Goal: Task Accomplishment & Management: Use online tool/utility

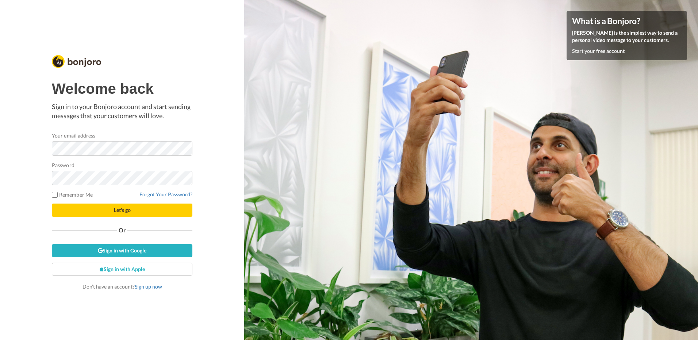
drag, startPoint x: 109, startPoint y: 121, endPoint x: 106, endPoint y: 133, distance: 12.8
click at [109, 121] on p "Sign in to your Bonjoro account and start sending messages that your customers …" at bounding box center [122, 111] width 141 height 19
click at [127, 212] on span "Let's go" at bounding box center [122, 210] width 17 height 6
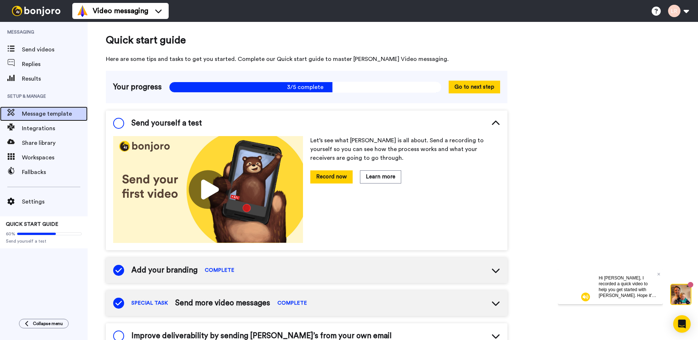
click at [54, 109] on div "Message template" at bounding box center [44, 114] width 88 height 15
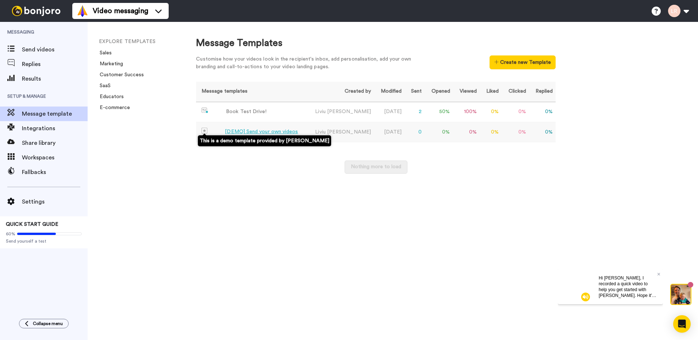
drag, startPoint x: 212, startPoint y: 133, endPoint x: 228, endPoint y: 116, distance: 23.0
click at [175, 140] on div "EXPLORE TEMPLATES Sales Marketing Customer Success SaaS Educators E-commerce" at bounding box center [135, 181] width 94 height 319
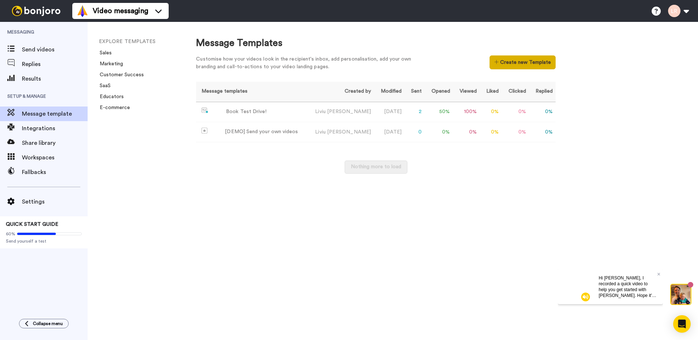
click at [529, 60] on button "Create new Template" at bounding box center [523, 63] width 66 height 14
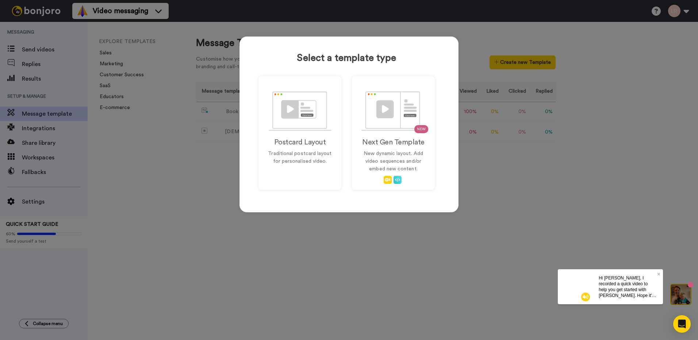
click at [343, 134] on div "Postcard Layout Traditional postcard layout for personalised video. NEW Next Ge…" at bounding box center [347, 133] width 176 height 114
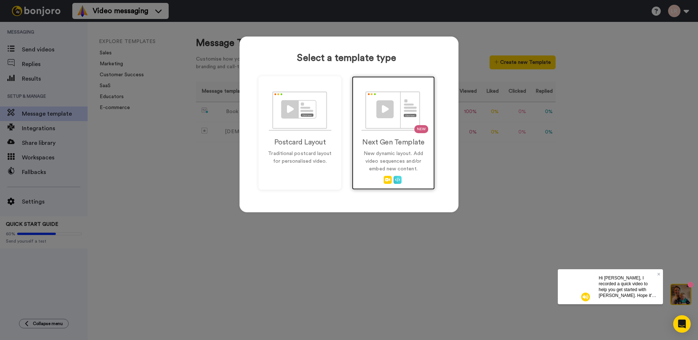
click at [354, 132] on div "NEW Next Gen Template New dynamic layout. Add video sequences and/or embed new …" at bounding box center [393, 133] width 83 height 114
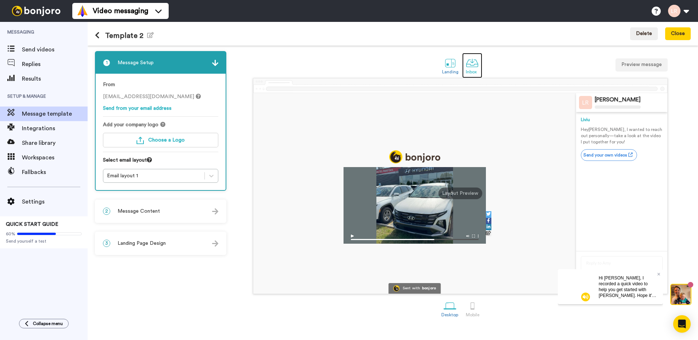
click at [470, 62] on div at bounding box center [472, 63] width 13 height 13
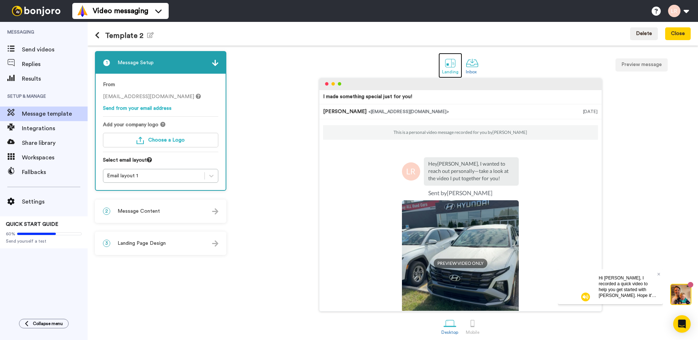
click at [449, 65] on div at bounding box center [450, 63] width 13 height 13
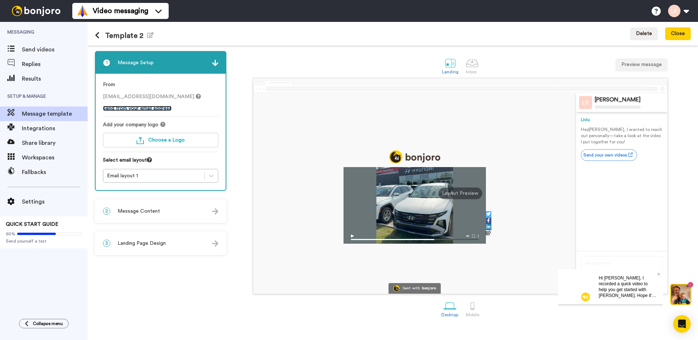
click at [150, 107] on link "Send from your email address" at bounding box center [137, 108] width 69 height 5
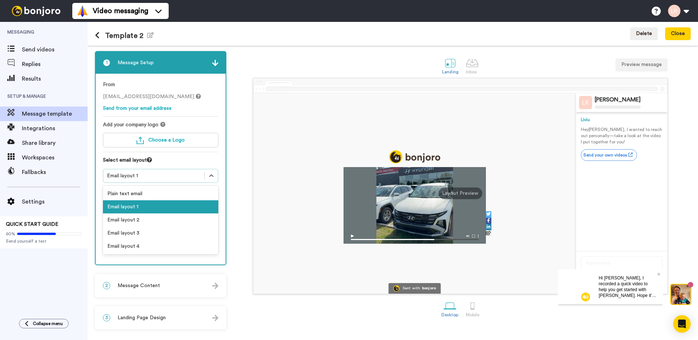
click at [165, 170] on div "Email layout 1" at bounding box center [160, 176] width 115 height 14
click at [149, 218] on div "Email layout 2" at bounding box center [160, 220] width 115 height 13
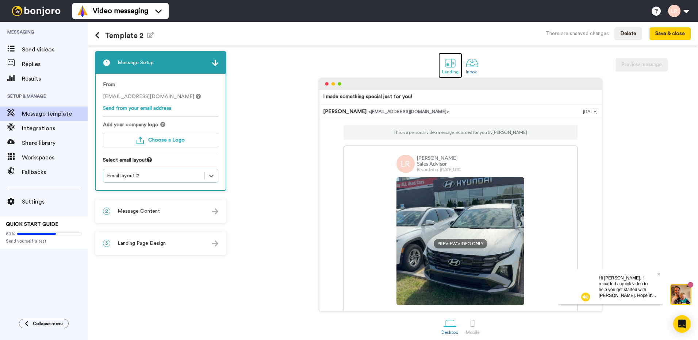
click at [446, 66] on div at bounding box center [450, 63] width 13 height 13
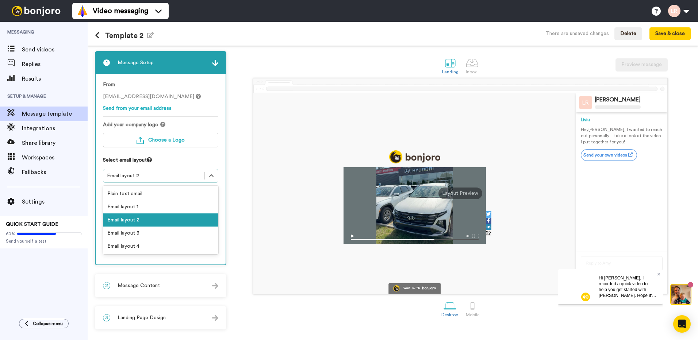
click at [168, 178] on div "Email layout 2" at bounding box center [154, 175] width 94 height 7
click at [140, 233] on div "Email layout 3" at bounding box center [160, 233] width 115 height 13
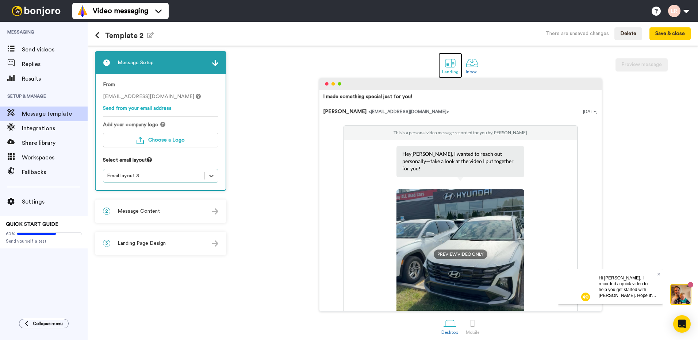
click at [452, 64] on div at bounding box center [450, 63] width 13 height 13
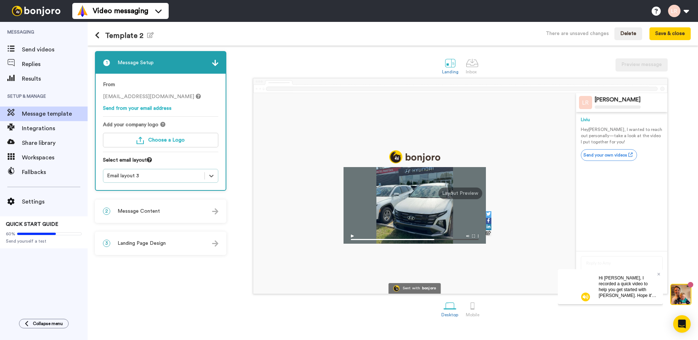
click at [148, 175] on div "Email layout 3" at bounding box center [154, 175] width 94 height 7
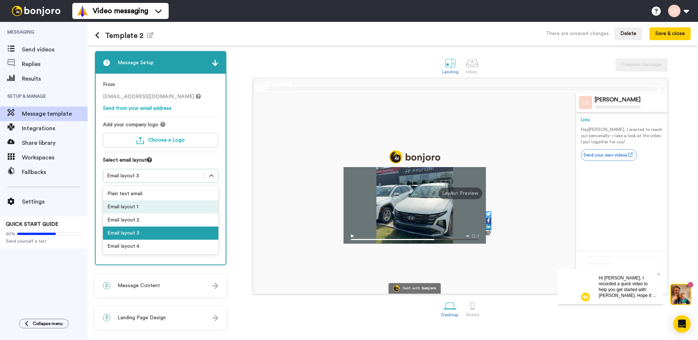
click at [135, 194] on div "Plain text email" at bounding box center [160, 193] width 115 height 13
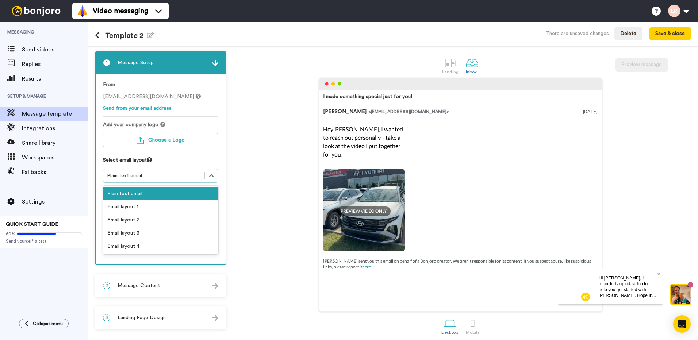
click at [145, 172] on div "Plain text email" at bounding box center [154, 175] width 94 height 7
click at [133, 213] on div "Email layout 1" at bounding box center [160, 207] width 115 height 13
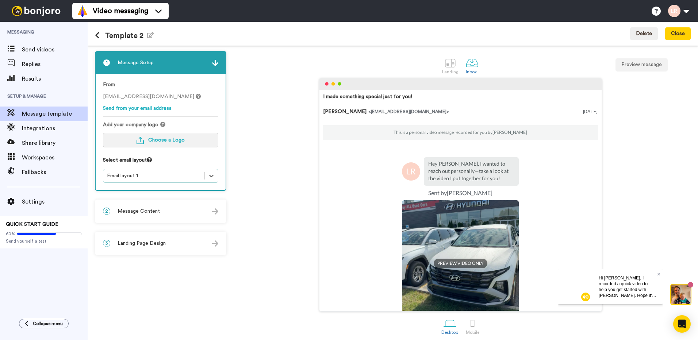
click at [156, 141] on span "Choose a Logo" at bounding box center [166, 140] width 37 height 5
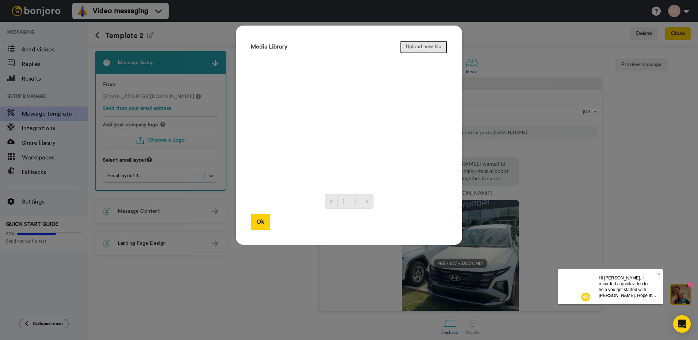
click at [422, 52] on button "Upload new file" at bounding box center [423, 47] width 47 height 13
click at [401, 44] on button "Upload new file" at bounding box center [423, 47] width 47 height 13
click at [266, 73] on div at bounding box center [265, 70] width 18 height 18
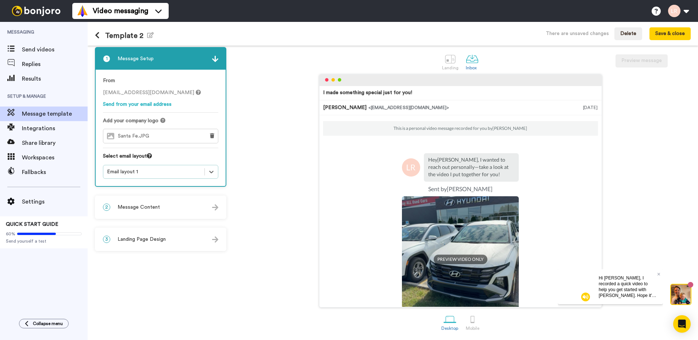
scroll to position [66, 0]
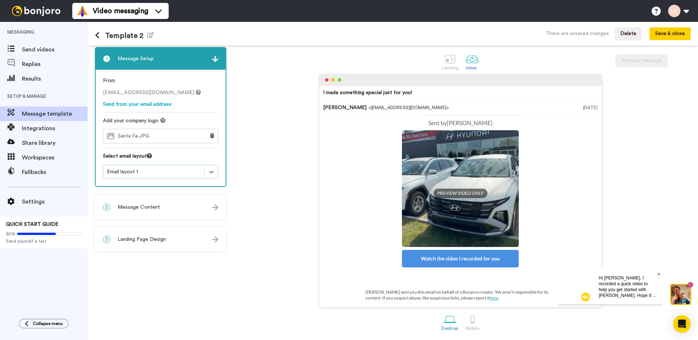
click at [659, 274] on icon at bounding box center [659, 274] width 3 height 3
click at [186, 200] on div "2 Message Content" at bounding box center [161, 208] width 130 height 22
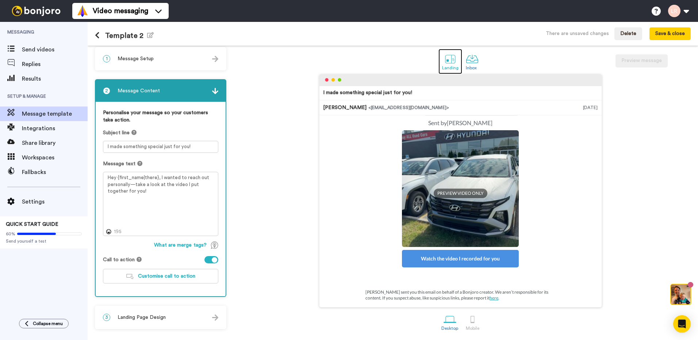
click at [444, 59] on div at bounding box center [450, 59] width 13 height 13
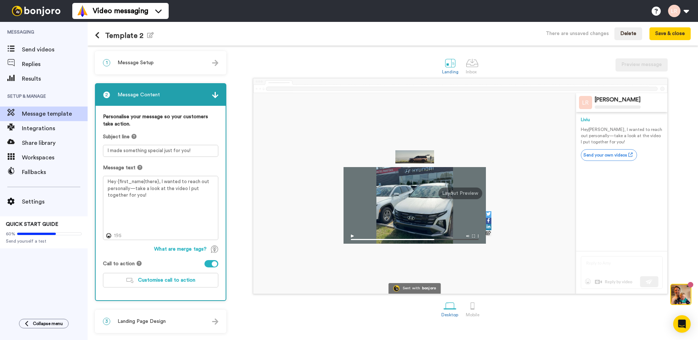
click at [185, 67] on div "1 Message Setup" at bounding box center [161, 63] width 130 height 22
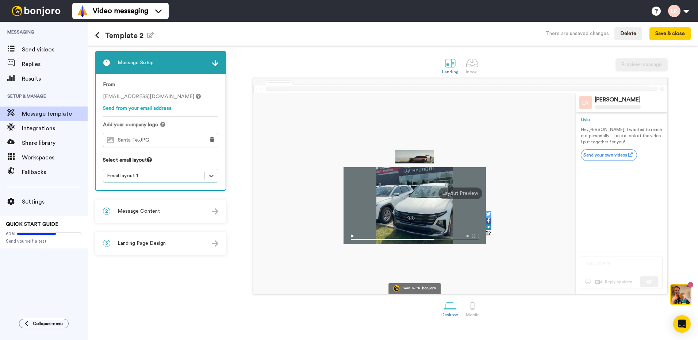
click at [151, 136] on div "Santa Fe.JPG" at bounding box center [152, 140] width 98 height 14
click at [208, 138] on button at bounding box center [212, 140] width 12 height 14
click at [196, 138] on button "Choose a Logo" at bounding box center [160, 140] width 115 height 15
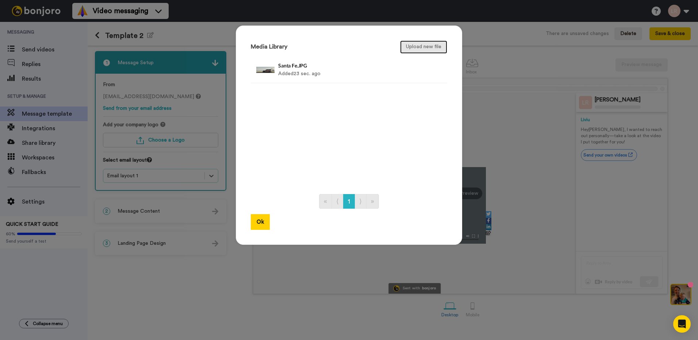
click at [409, 45] on button "Upload new file" at bounding box center [423, 47] width 47 height 13
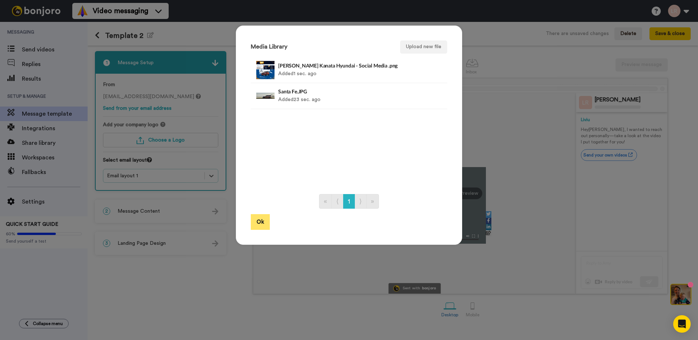
click at [259, 216] on button "Ok" at bounding box center [260, 222] width 19 height 16
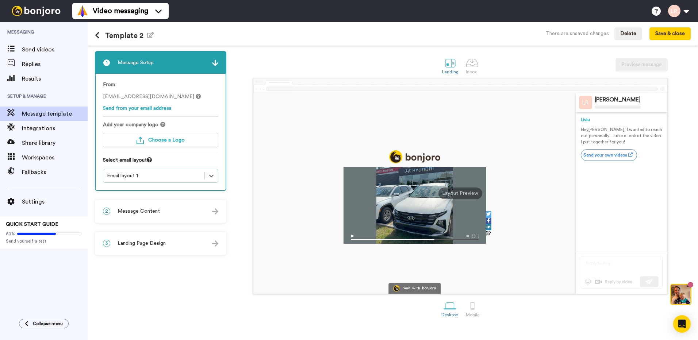
click at [188, 198] on div "1 Message Setup From liviu.radu@inbound.bonjoromail.com Send from your email ad…" at bounding box center [162, 193] width 135 height 284
click at [191, 206] on div "2 Message Content" at bounding box center [161, 212] width 130 height 22
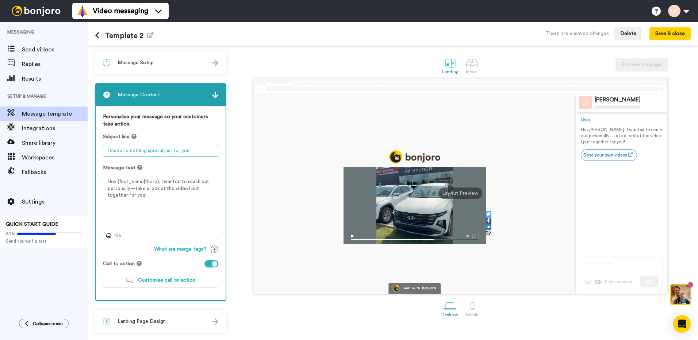
click at [185, 152] on textarea "I made something special just for you!" at bounding box center [160, 151] width 115 height 12
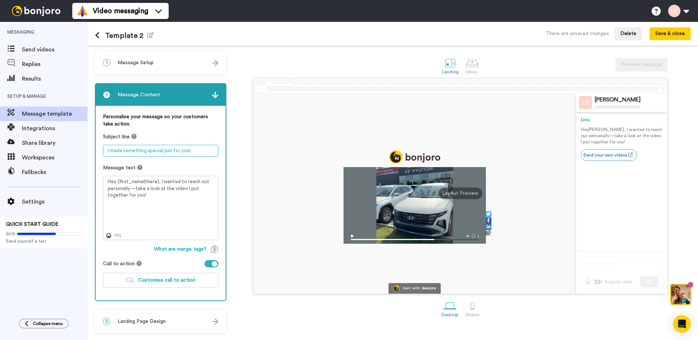
paste textarea "Ready for an Upgrade? Drive New for Similar Payments"
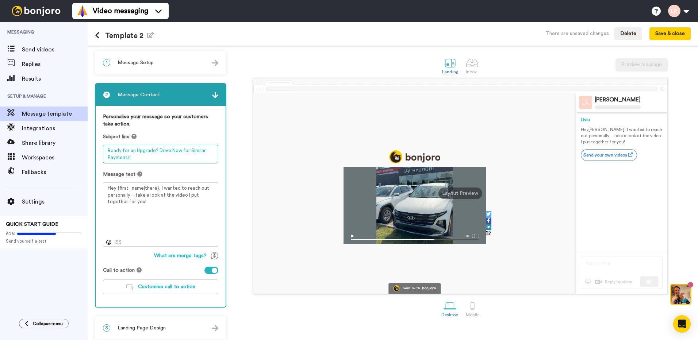
type textarea "Ready for an Upgrade? Drive New for Similar Payments!"
click at [161, 223] on textarea "Hey {first_name|there}, I wanted to reach out personally—take a look at the vid…" at bounding box center [160, 215] width 115 height 64
drag, startPoint x: 172, startPoint y: 234, endPoint x: 170, endPoint y: 229, distance: 5.6
click at [171, 230] on textarea "Hey {first_name|there}, I wanted to reach out personally—take a look at the vid…" at bounding box center [160, 215] width 115 height 64
click at [175, 225] on textarea "Hey {first_name|there}, I wanted to reach out personally—take a look at the vid…" at bounding box center [160, 215] width 115 height 64
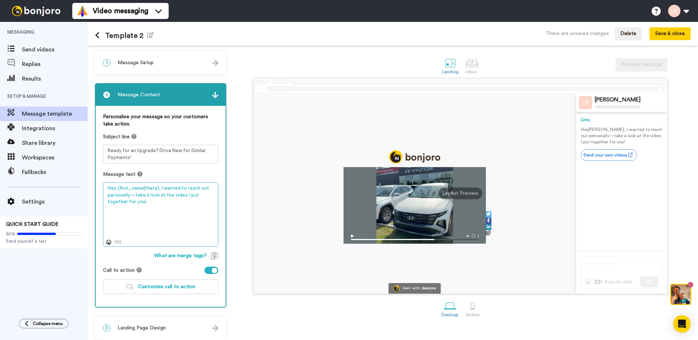
click at [175, 224] on textarea "Hey {first_name|there}, I wanted to reach out personally—take a look at the vid…" at bounding box center [160, 215] width 115 height 64
paste textarea "llo there! What if you could drive away in a brand-new vehicle without increasi…"
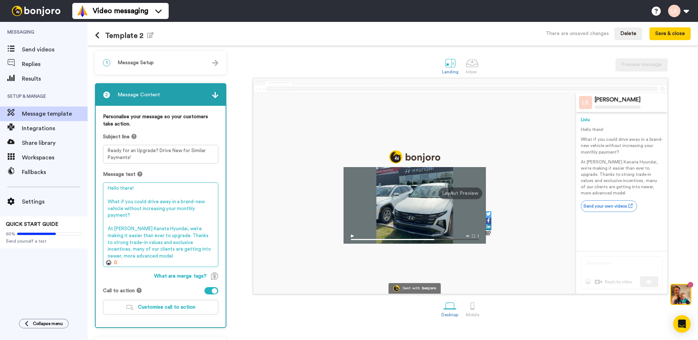
click at [158, 256] on textarea "Hello there! What if you could drive away in a brand-new vehicle without increa…" at bounding box center [160, 225] width 115 height 85
drag, startPoint x: 108, startPoint y: 228, endPoint x: 151, endPoint y: 257, distance: 52.1
click at [151, 257] on textarea "Hello there! What if you could drive away in a brand-new vehicle without increa…" at bounding box center [160, 225] width 115 height 85
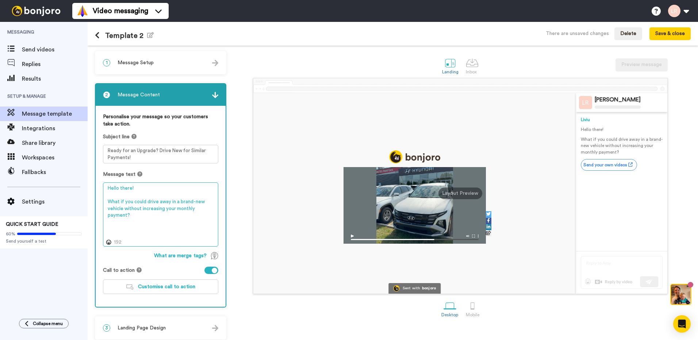
click at [170, 223] on textarea "Hello there! What if you could drive away in a brand-new vehicle without increa…" at bounding box center [160, 215] width 115 height 64
paste textarea "Click below to get started or reply to this email and I’ll personally assist yo…"
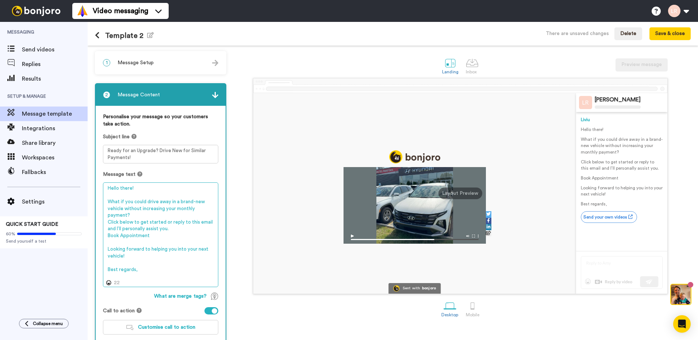
click at [145, 217] on textarea "Hello there! What if you could drive away in a brand-new vehicle without increa…" at bounding box center [160, 235] width 115 height 105
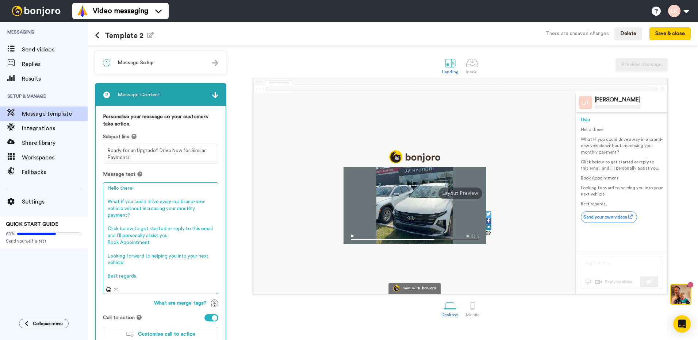
click at [141, 242] on textarea "Hello there! What if you could drive away in a brand-new vehicle without increa…" at bounding box center [160, 239] width 115 height 112
click at [150, 242] on textarea "Hello there! What if you could drive away in a brand-new vehicle without increa…" at bounding box center [160, 239] width 115 height 112
drag, startPoint x: 150, startPoint y: 242, endPoint x: 108, endPoint y: 243, distance: 42.4
click at [108, 243] on textarea "Hello there! What if you could drive away in a brand-new vehicle without increa…" at bounding box center [160, 239] width 115 height 112
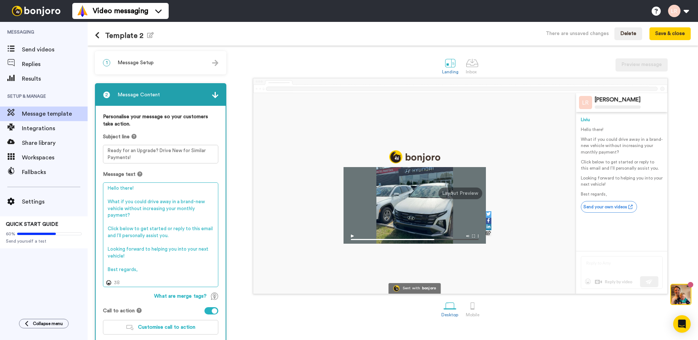
scroll to position [46, 0]
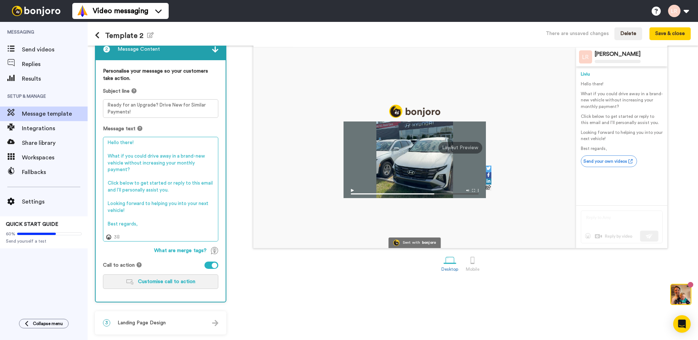
type textarea "Hello there! What if you could drive away in a brand-new vehicle without increa…"
click at [162, 286] on button "Customise call to action" at bounding box center [160, 282] width 115 height 15
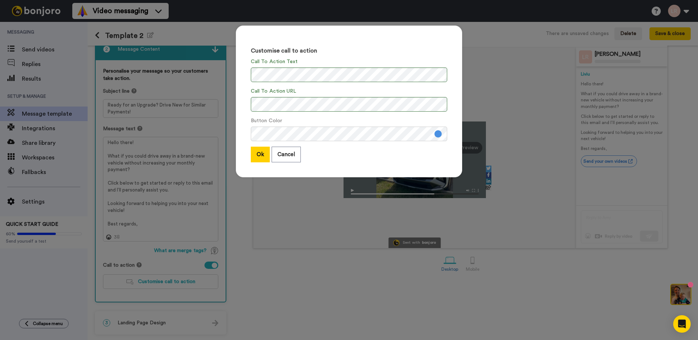
click at [435, 136] on button at bounding box center [438, 133] width 7 height 7
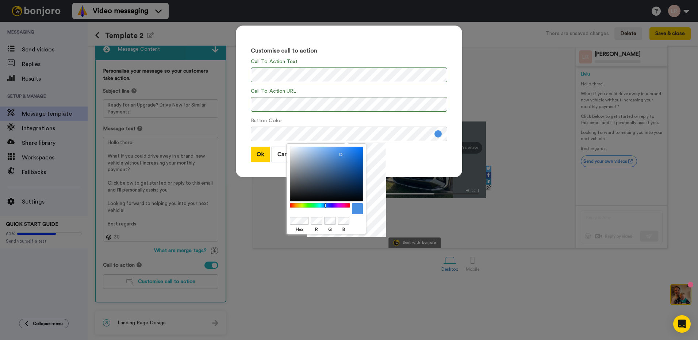
click at [303, 206] on div at bounding box center [320, 205] width 63 height 5
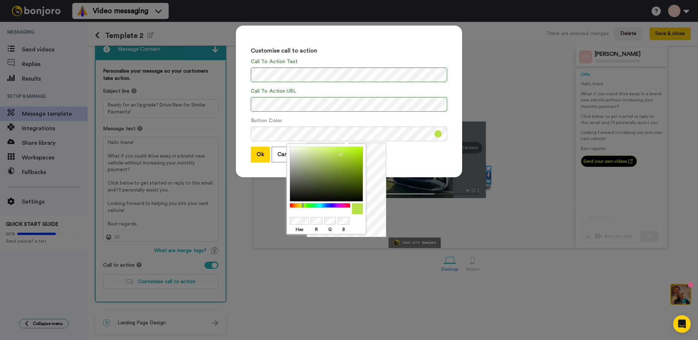
click at [299, 207] on div at bounding box center [320, 205] width 63 height 5
click at [295, 206] on div at bounding box center [320, 205] width 63 height 5
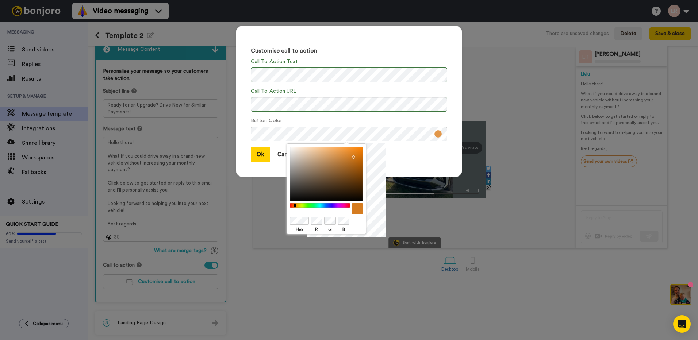
click at [352, 156] on div at bounding box center [326, 174] width 73 height 55
click at [303, 207] on div at bounding box center [320, 205] width 63 height 5
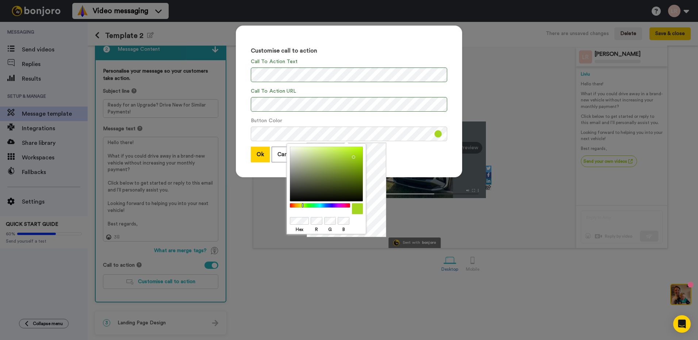
click at [305, 207] on div at bounding box center [320, 205] width 63 height 5
click at [261, 153] on button "Ok" at bounding box center [260, 155] width 19 height 16
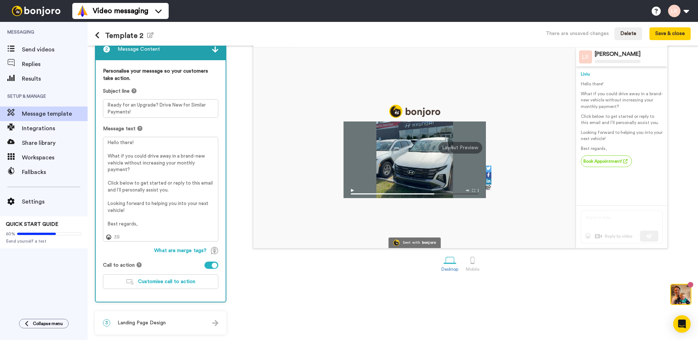
click at [613, 219] on img at bounding box center [622, 227] width 82 height 33
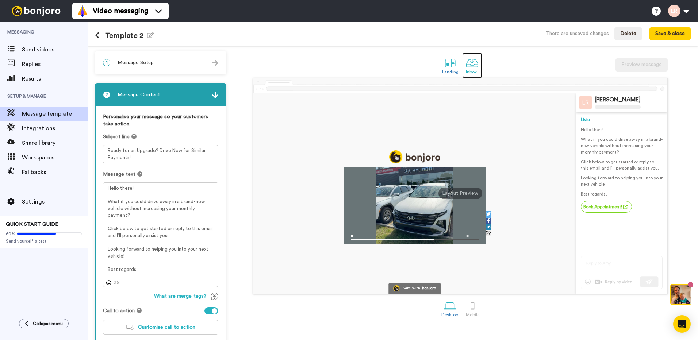
click at [473, 64] on div at bounding box center [472, 63] width 13 height 13
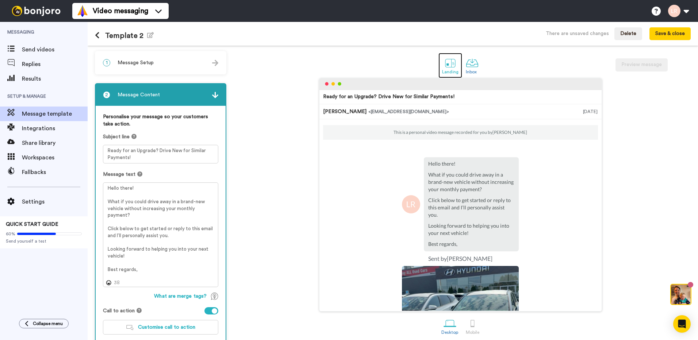
click at [444, 62] on div at bounding box center [450, 63] width 13 height 13
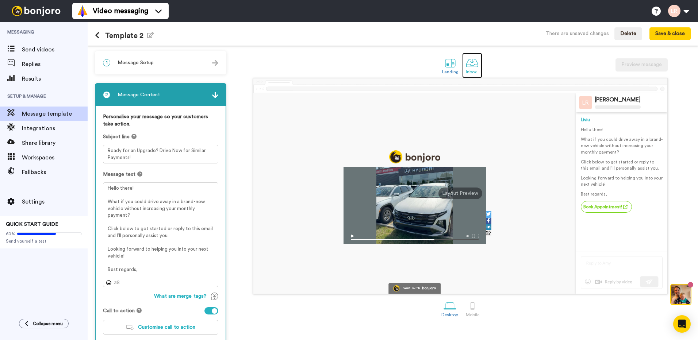
click at [477, 67] on link "Inbox" at bounding box center [472, 65] width 20 height 25
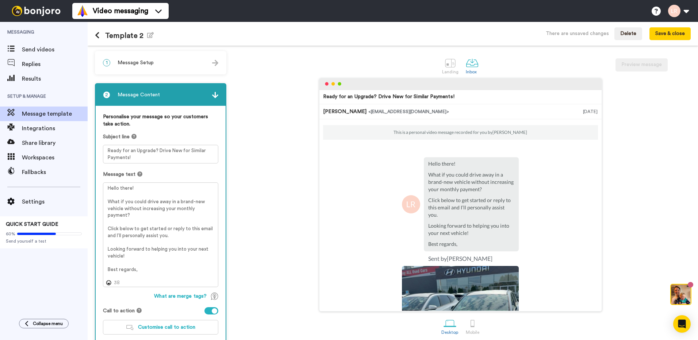
click at [478, 182] on p "What if you could drive away in a brand-new vehicle without increasing your mon…" at bounding box center [471, 182] width 86 height 22
click at [161, 59] on div "1 Message Setup" at bounding box center [161, 63] width 130 height 22
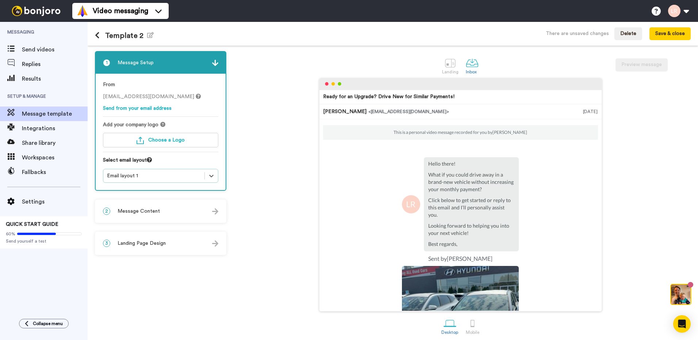
click at [144, 174] on div "Email layout 1" at bounding box center [154, 175] width 94 height 7
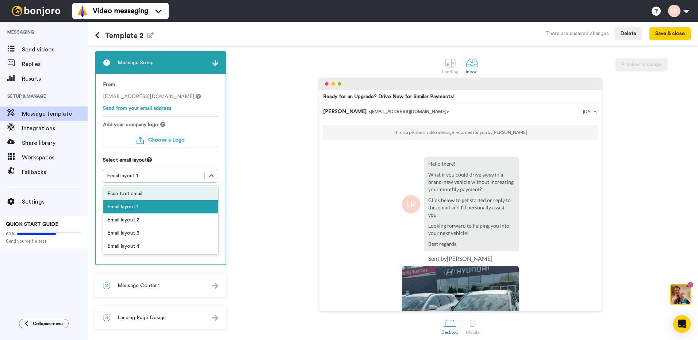
click at [138, 191] on div "Plain text email" at bounding box center [160, 193] width 115 height 13
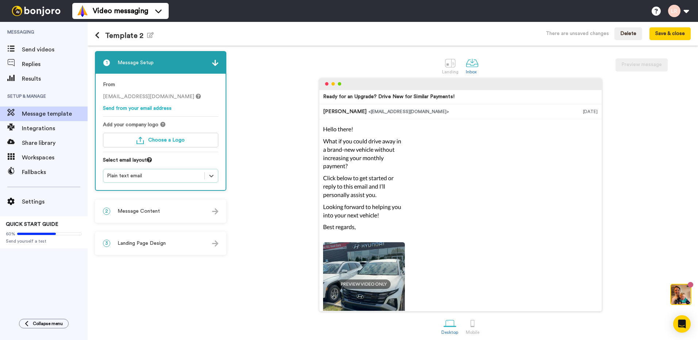
click at [136, 207] on div "2 Message Content" at bounding box center [161, 212] width 130 height 22
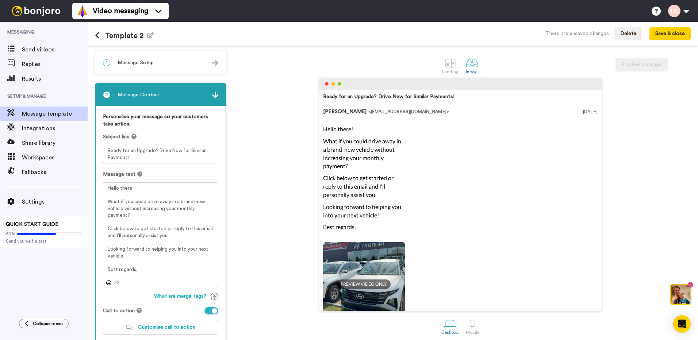
click at [175, 58] on div "1 Message Setup" at bounding box center [161, 63] width 130 height 22
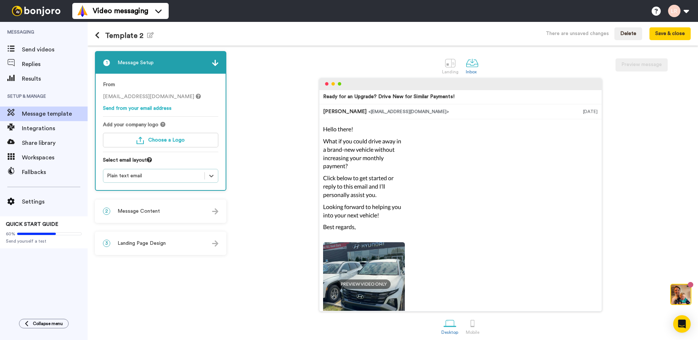
click at [136, 175] on div "Plain text email" at bounding box center [154, 175] width 94 height 7
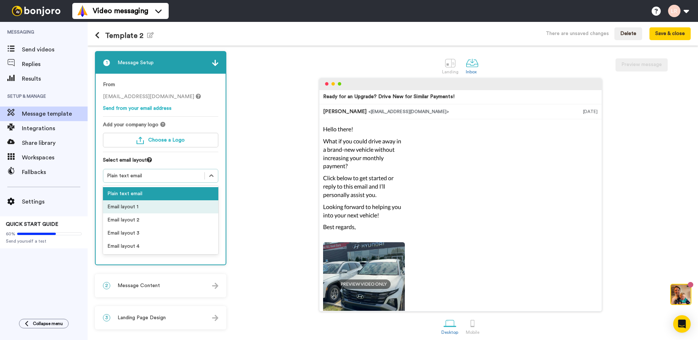
click at [140, 205] on div "Email layout 1" at bounding box center [160, 207] width 115 height 13
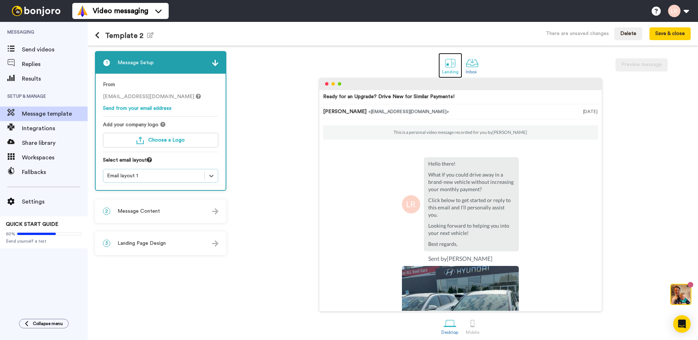
click at [441, 58] on link "Landing" at bounding box center [451, 65] width 24 height 25
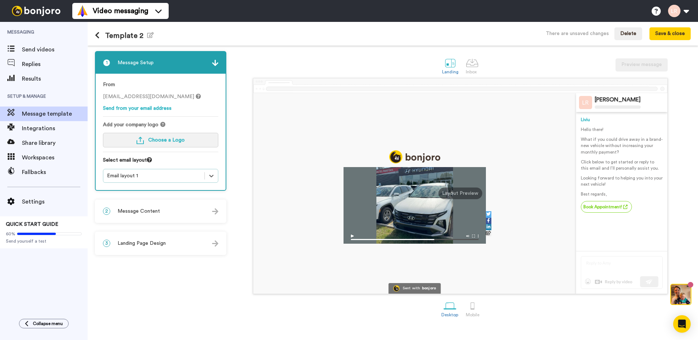
click at [186, 141] on button "Choose a Logo" at bounding box center [160, 140] width 115 height 15
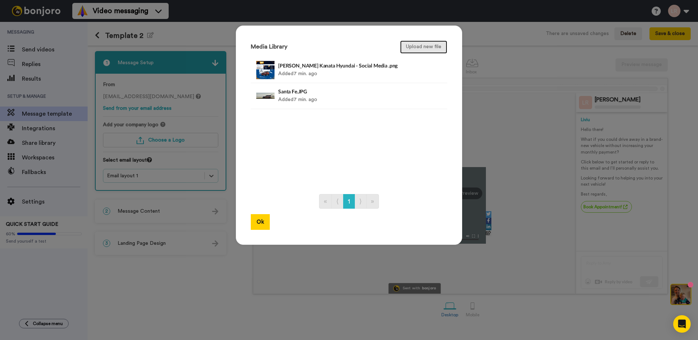
click at [426, 50] on button "Upload new file" at bounding box center [423, 47] width 47 height 13
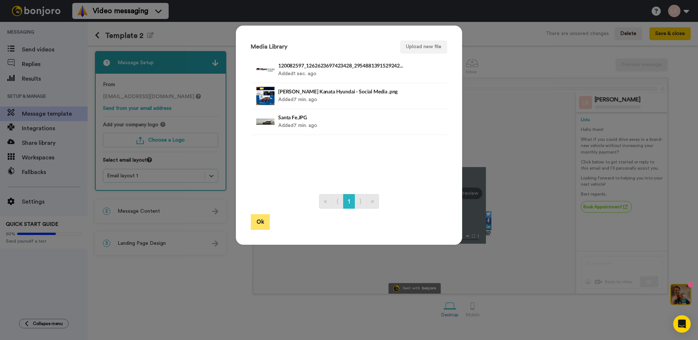
click at [259, 225] on button "Ok" at bounding box center [260, 222] width 19 height 16
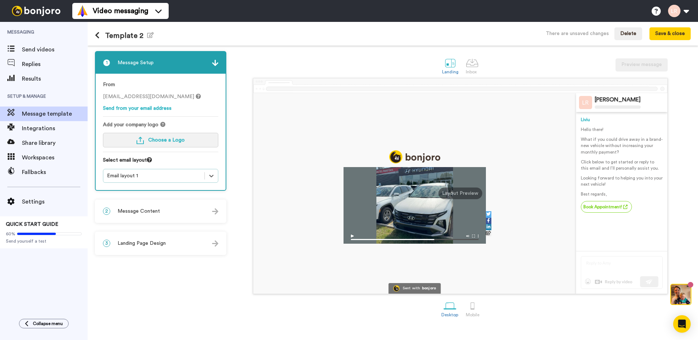
drag, startPoint x: 161, startPoint y: 126, endPoint x: 161, endPoint y: 133, distance: 7.0
click at [161, 133] on div "Add your company logo Choose a Logo" at bounding box center [160, 136] width 115 height 31
click at [165, 138] on span "Choose a Logo" at bounding box center [166, 140] width 37 height 5
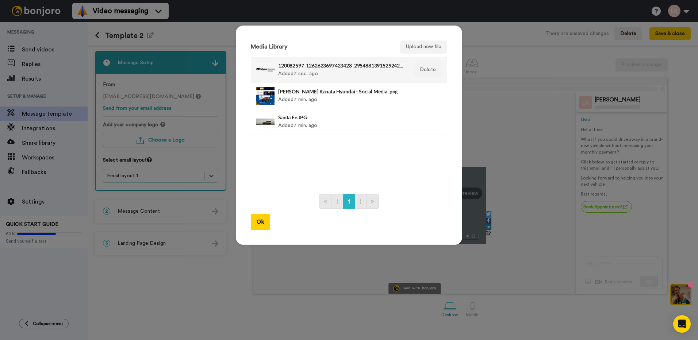
click at [290, 79] on div "120082597_1262623697423428_2954881391529242662_n.webp Added 7 sec. ago" at bounding box center [341, 70] width 126 height 18
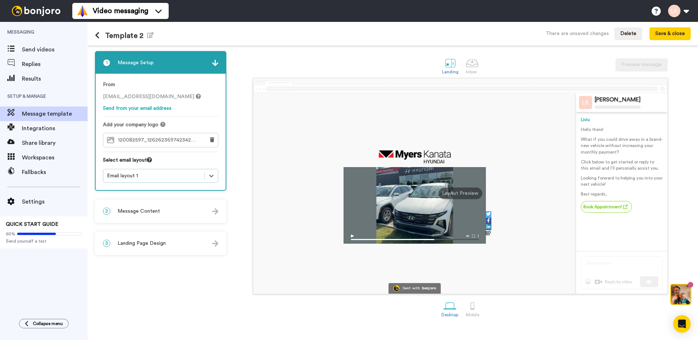
click at [176, 207] on div "2 Message Content" at bounding box center [161, 212] width 130 height 22
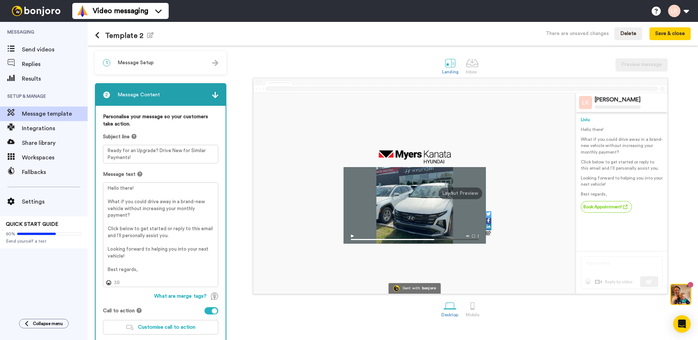
scroll to position [46, 0]
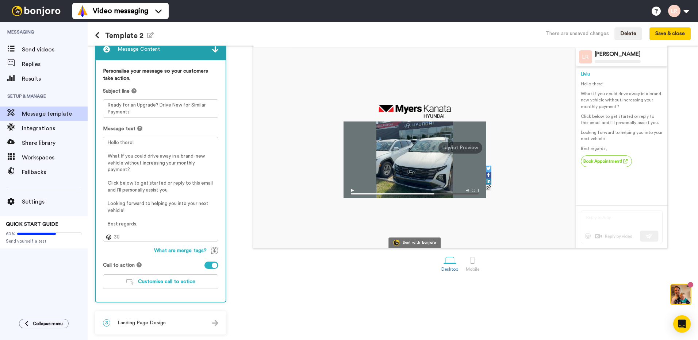
click at [152, 319] on div "3 Landing Page Design" at bounding box center [161, 323] width 130 height 22
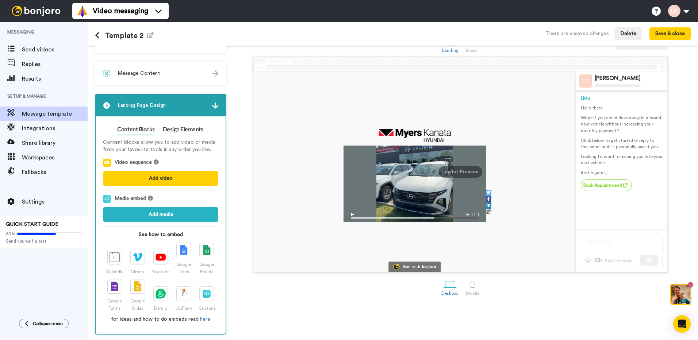
scroll to position [22, 0]
click at [184, 135] on link "Design Elements" at bounding box center [183, 130] width 41 height 12
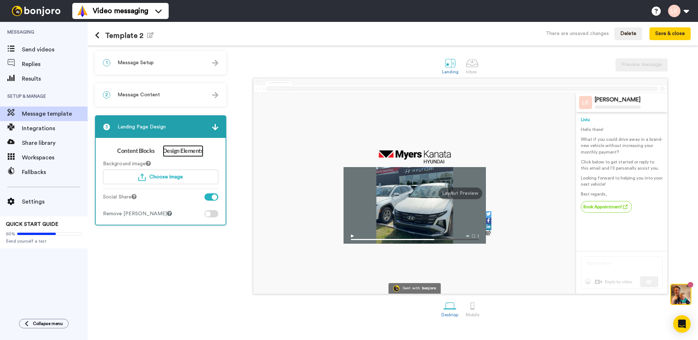
scroll to position [0, 0]
click at [207, 195] on div at bounding box center [212, 197] width 14 height 7
click at [194, 175] on button "Choose image" at bounding box center [160, 177] width 115 height 15
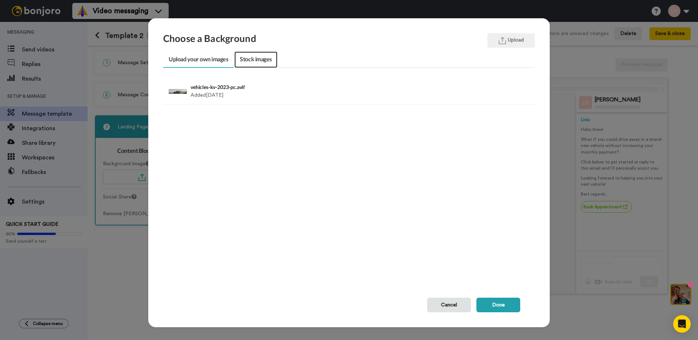
click at [251, 57] on link "Stock images" at bounding box center [256, 60] width 43 height 16
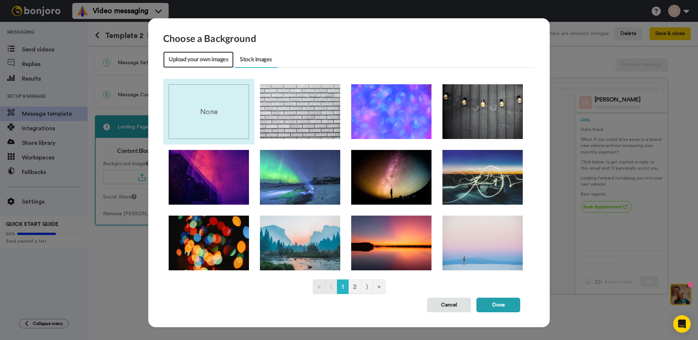
click at [199, 60] on link "Upload your own images" at bounding box center [198, 60] width 71 height 16
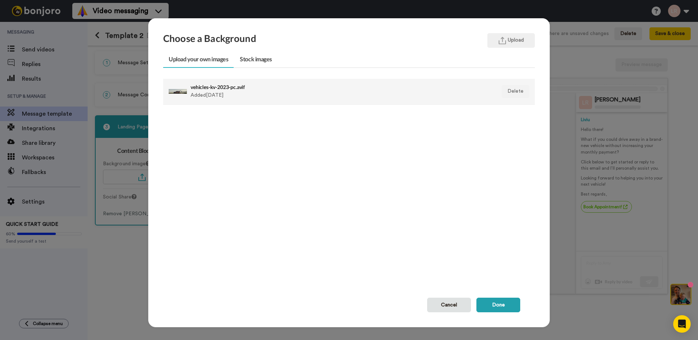
click at [204, 92] on div "vehicles-kv-2023-pc.avif Added 3 days ago" at bounding box center [313, 92] width 245 height 18
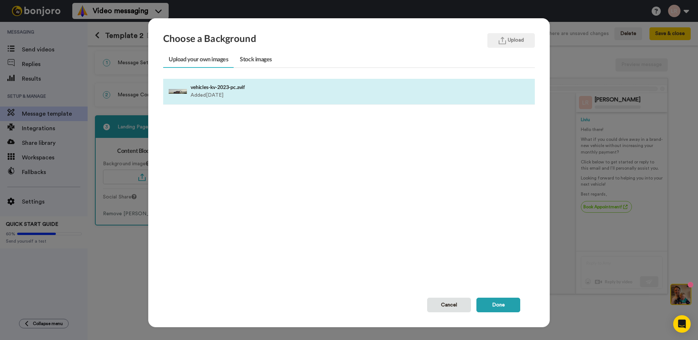
click at [483, 294] on div "vehicles-kv-2023-pc.avif Added 3 days ago Delete" at bounding box center [349, 188] width 372 height 219
click at [489, 303] on button "Done" at bounding box center [499, 305] width 44 height 15
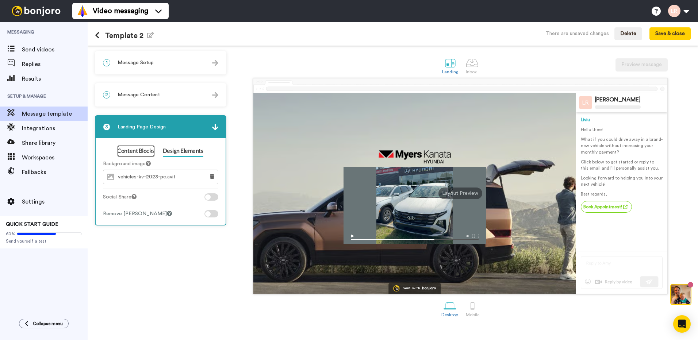
click at [137, 153] on link "Content Blocks" at bounding box center [135, 151] width 37 height 12
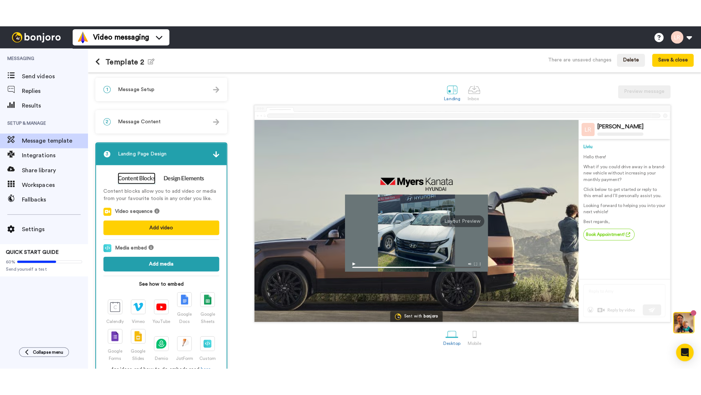
scroll to position [22, 0]
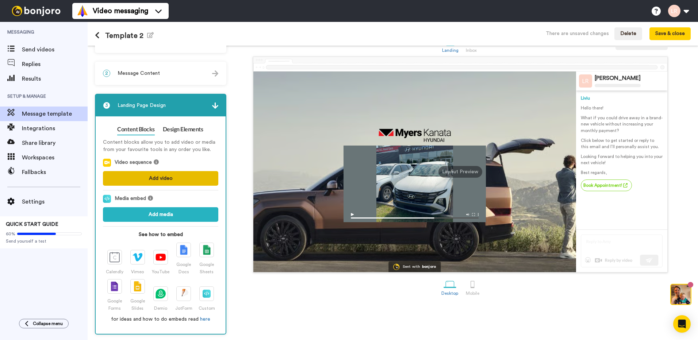
click at [169, 174] on button "Add video" at bounding box center [160, 178] width 115 height 15
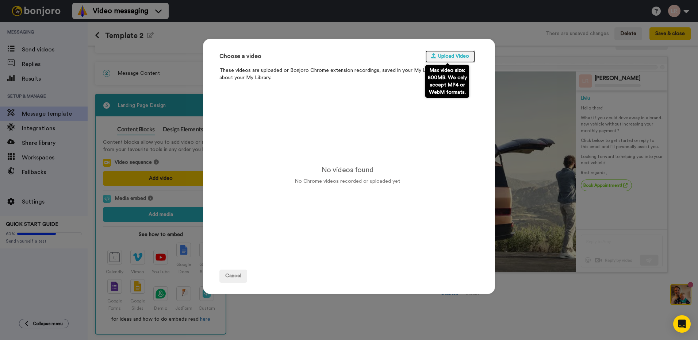
click at [439, 56] on button "Upload Video" at bounding box center [450, 56] width 50 height 13
click at [459, 61] on button "Upload Video" at bounding box center [450, 56] width 50 height 13
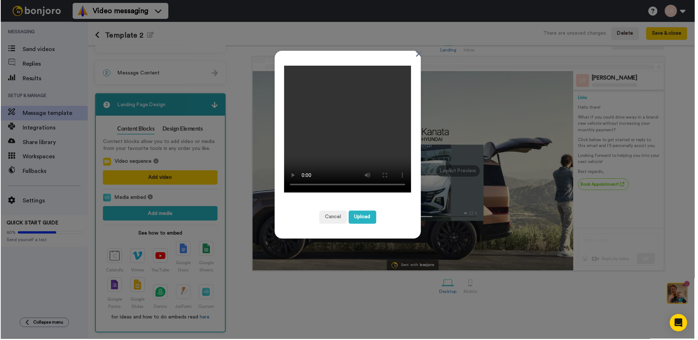
scroll to position [0, 0]
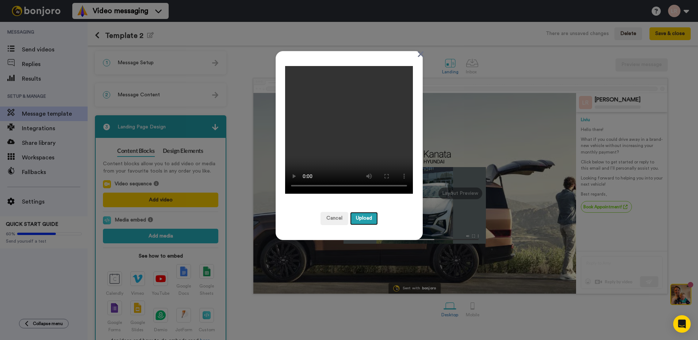
click at [365, 220] on button "Upload" at bounding box center [364, 218] width 28 height 13
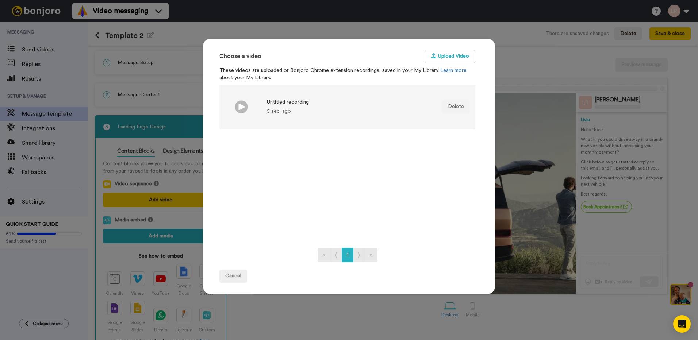
click at [392, 111] on li "Untitled recording 5 sec. ago Delete" at bounding box center [348, 107] width 256 height 44
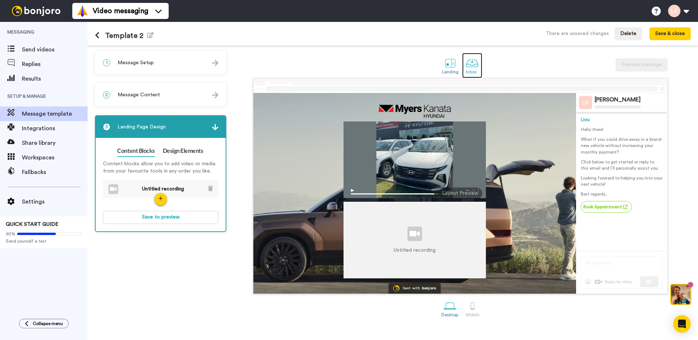
click at [473, 56] on link "Inbox" at bounding box center [472, 65] width 20 height 25
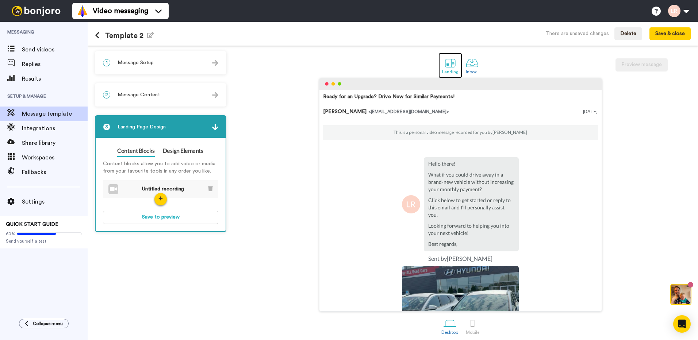
click at [449, 66] on div at bounding box center [450, 63] width 13 height 13
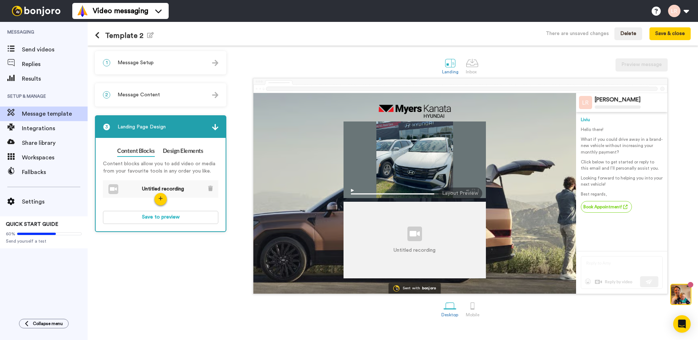
click at [423, 176] on div at bounding box center [415, 160] width 142 height 77
click at [395, 155] on div at bounding box center [415, 160] width 142 height 77
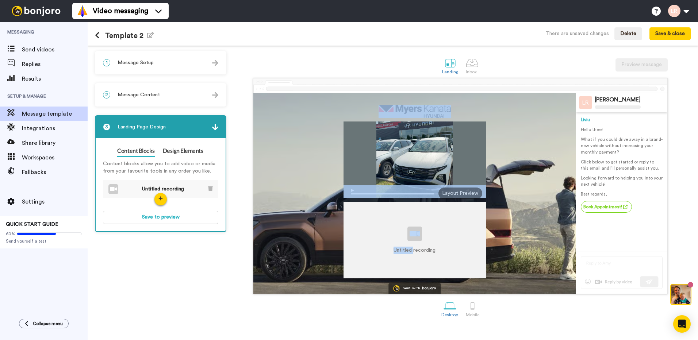
drag, startPoint x: 395, startPoint y: 155, endPoint x: 451, endPoint y: 173, distance: 59.1
click at [451, 173] on div at bounding box center [415, 160] width 142 height 77
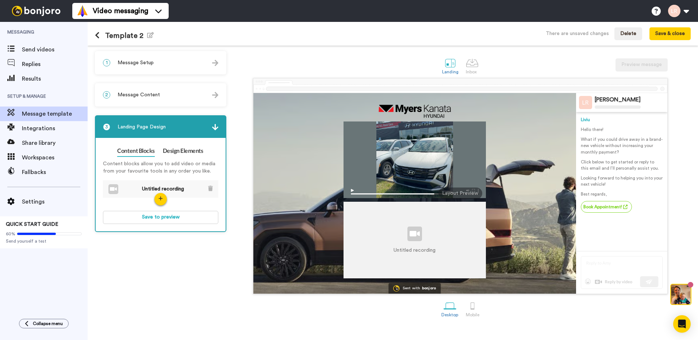
click at [468, 195] on div "Layout Preview" at bounding box center [461, 194] width 44 height 12
click at [452, 226] on div "Untitled recording" at bounding box center [415, 240] width 142 height 77
click at [159, 217] on button "Save to preview" at bounding box center [160, 217] width 115 height 13
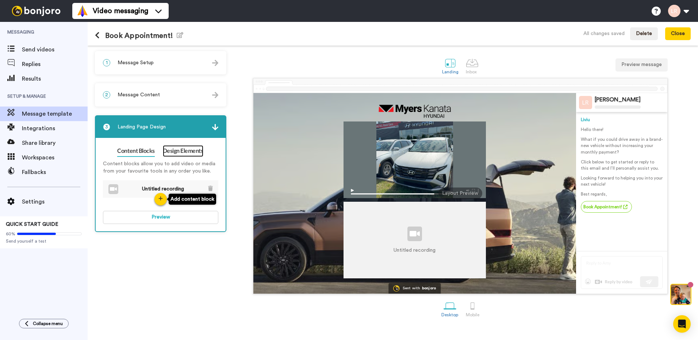
click at [182, 154] on link "Design Elements" at bounding box center [183, 151] width 41 height 12
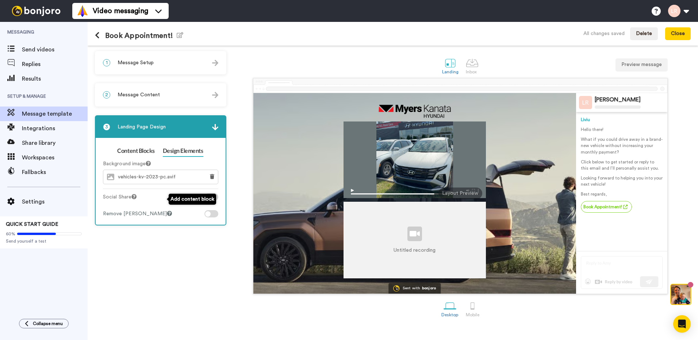
click at [160, 251] on div "1 Message Setup From liviu.radu@inbound.bonjoromail.com Send from your email ad…" at bounding box center [162, 193] width 135 height 284
click at [159, 250] on div "1 Message Setup From liviu.radu@inbound.bonjoromail.com Send from your email ad…" at bounding box center [162, 193] width 135 height 284
click at [625, 66] on button "Preview message" at bounding box center [642, 64] width 52 height 13
click at [408, 170] on div at bounding box center [415, 160] width 142 height 77
click at [159, 95] on div "2 Message Content" at bounding box center [161, 95] width 130 height 22
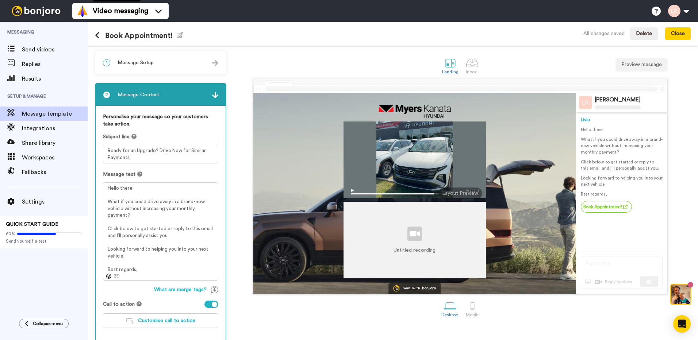
click at [158, 67] on div "1 Message Setup" at bounding box center [161, 63] width 130 height 22
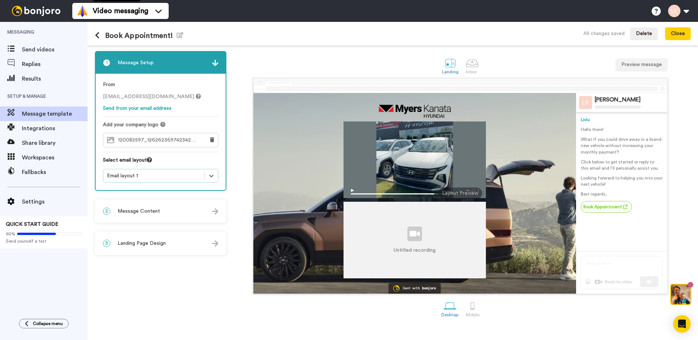
click at [175, 243] on div "3 Landing Page Design" at bounding box center [161, 244] width 130 height 22
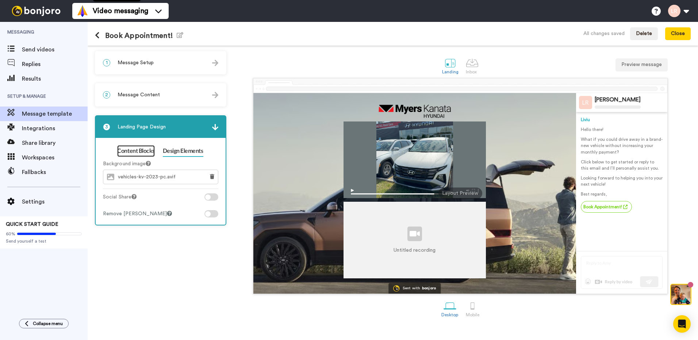
click at [144, 156] on link "Content Blocks" at bounding box center [135, 151] width 37 height 12
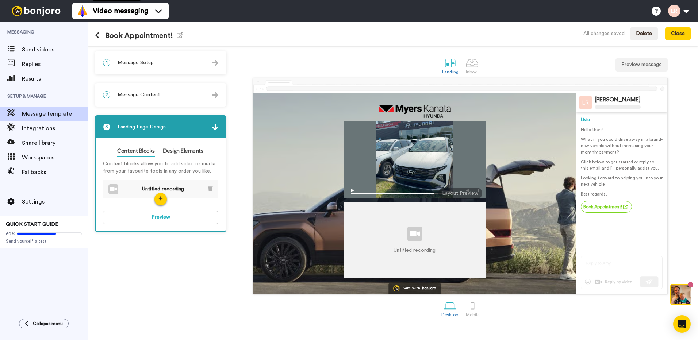
click at [153, 187] on span "Untitled recording" at bounding box center [162, 189] width 49 height 7
click at [117, 185] on div at bounding box center [113, 189] width 10 height 10
click at [115, 188] on img at bounding box center [113, 189] width 7 height 4
click at [180, 190] on span "Untitled recording" at bounding box center [162, 189] width 49 height 7
drag, startPoint x: 180, startPoint y: 190, endPoint x: 206, endPoint y: 191, distance: 26.0
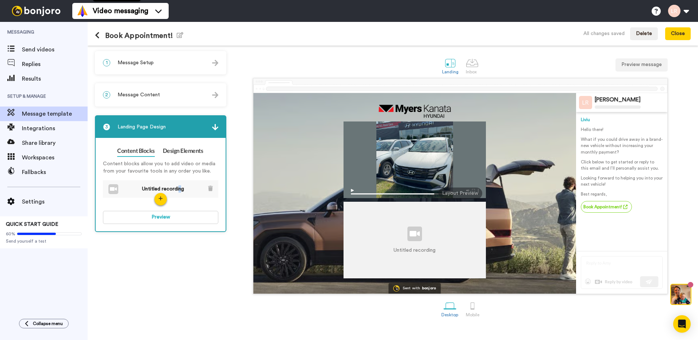
click at [206, 192] on li "Untitled recording" at bounding box center [160, 189] width 115 height 18
click at [209, 191] on icon at bounding box center [210, 188] width 5 height 5
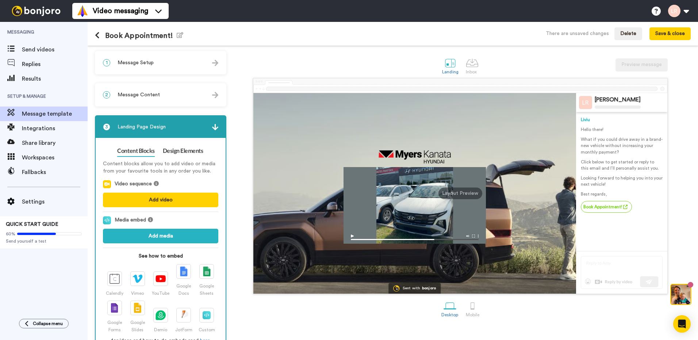
scroll to position [22, 0]
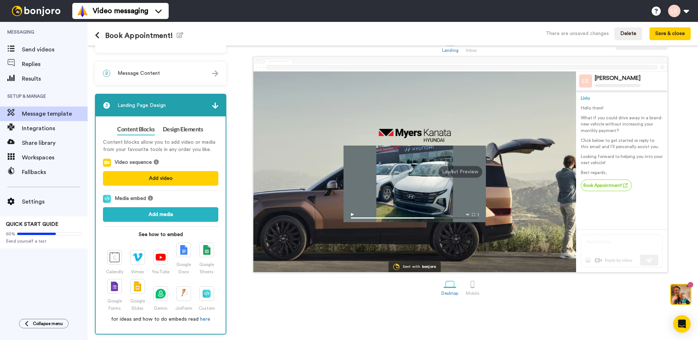
click at [396, 179] on div at bounding box center [415, 184] width 142 height 77
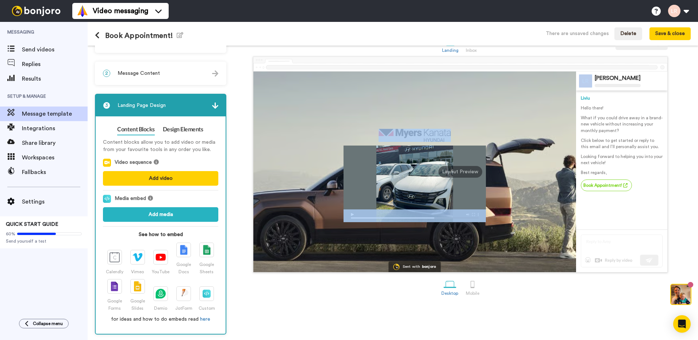
click at [396, 179] on div at bounding box center [415, 184] width 142 height 77
drag, startPoint x: 396, startPoint y: 179, endPoint x: 412, endPoint y: 187, distance: 18.1
click at [412, 187] on div at bounding box center [415, 184] width 142 height 77
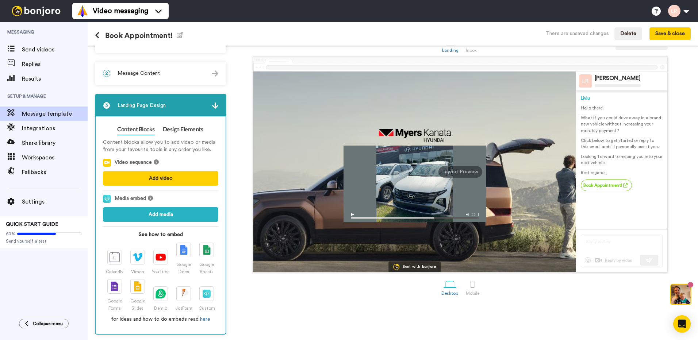
drag, startPoint x: 412, startPoint y: 187, endPoint x: 393, endPoint y: 187, distance: 19.0
click at [393, 187] on div at bounding box center [415, 184] width 142 height 77
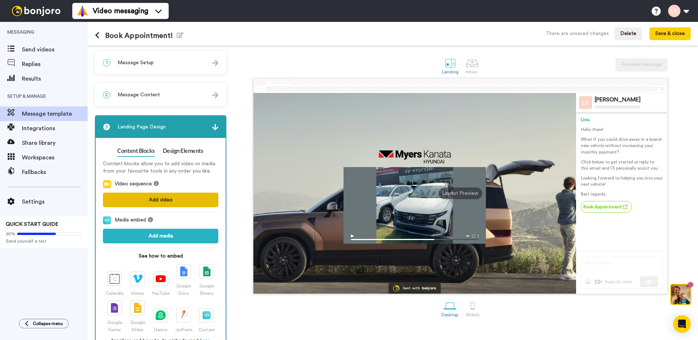
click at [173, 203] on button "Add video" at bounding box center [160, 200] width 115 height 15
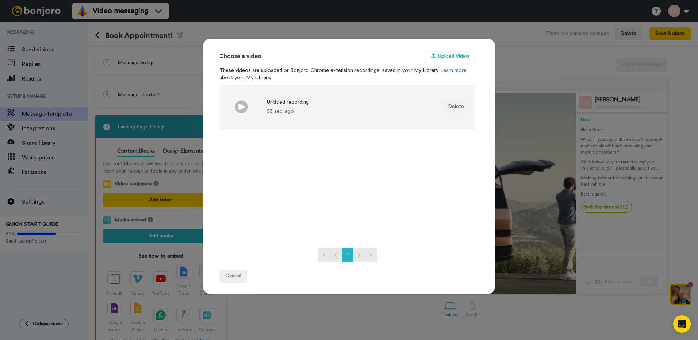
click at [302, 106] on div "Untitled recording 53 sec. ago" at bounding box center [288, 107] width 42 height 16
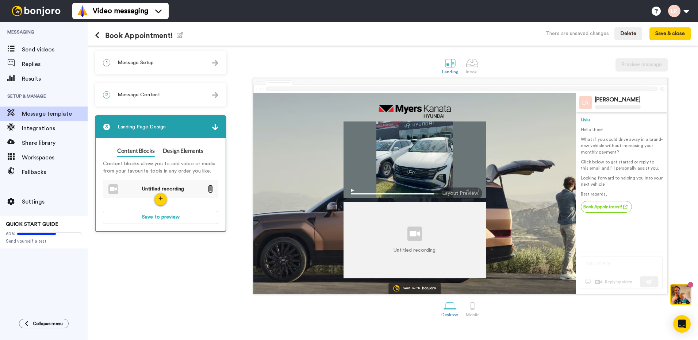
click at [210, 189] on icon at bounding box center [210, 188] width 5 height 5
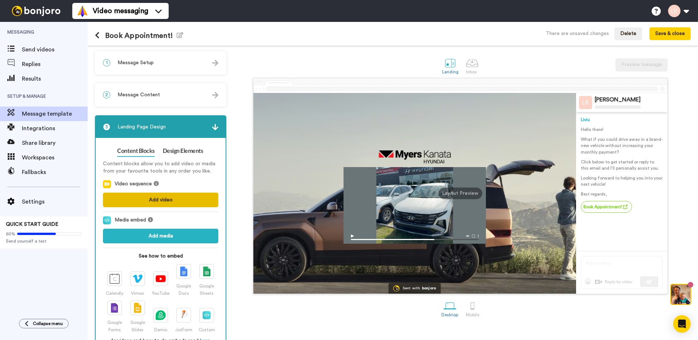
click at [159, 204] on button "Add video" at bounding box center [160, 200] width 115 height 15
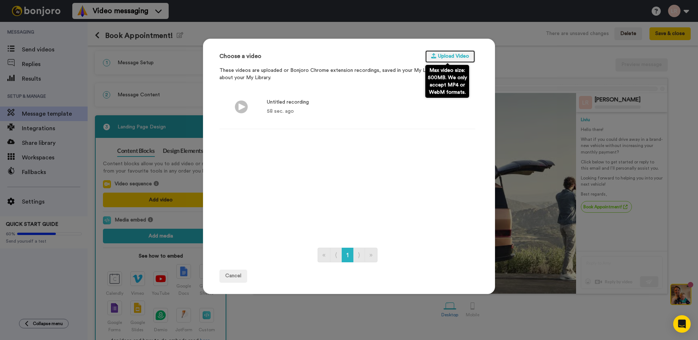
click at [444, 58] on button "Upload Video" at bounding box center [450, 56] width 50 height 13
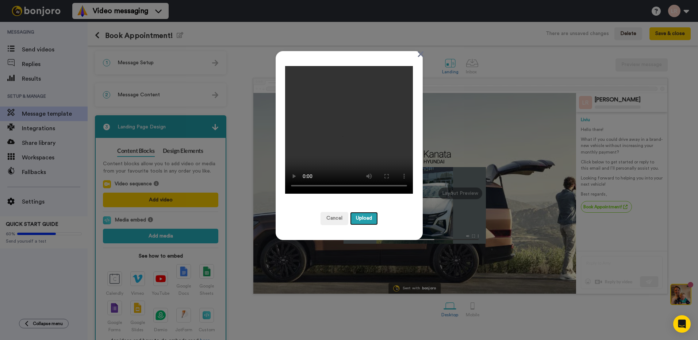
click at [359, 221] on button "Upload" at bounding box center [364, 218] width 28 height 13
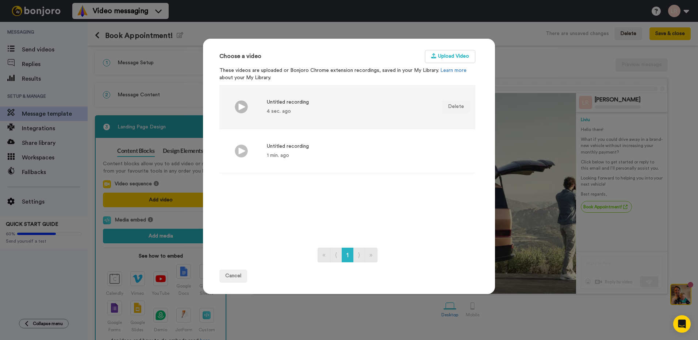
click at [290, 112] on div "4 sec. ago" at bounding box center [288, 111] width 42 height 7
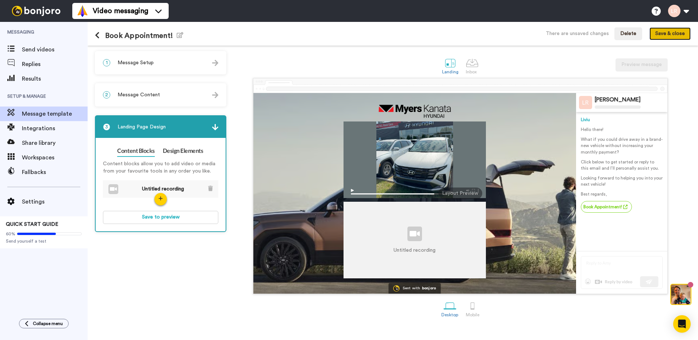
click at [664, 34] on button "Save & close" at bounding box center [670, 33] width 41 height 13
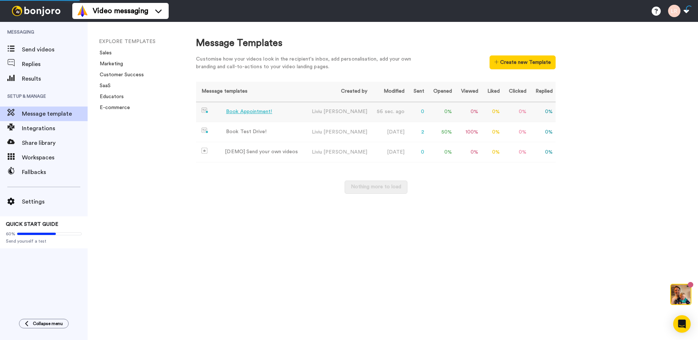
click at [313, 112] on td "Liviu Radu" at bounding box center [337, 112] width 66 height 20
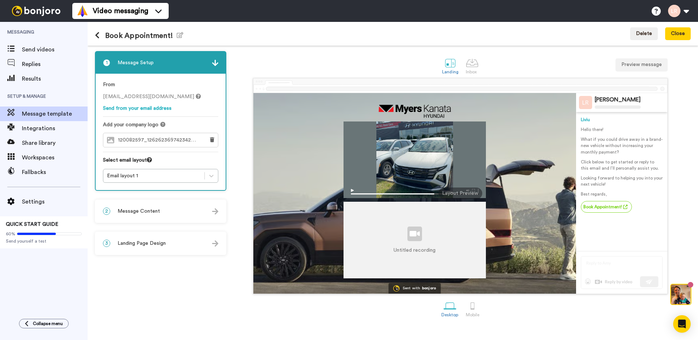
click at [102, 35] on button at bounding box center [100, 36] width 10 height 8
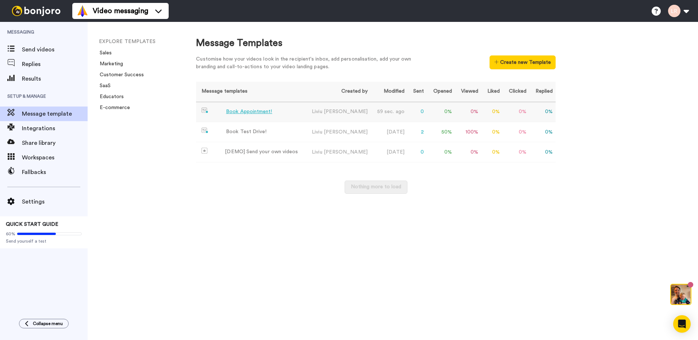
click at [264, 112] on div "Book Appointment!" at bounding box center [249, 112] width 46 height 8
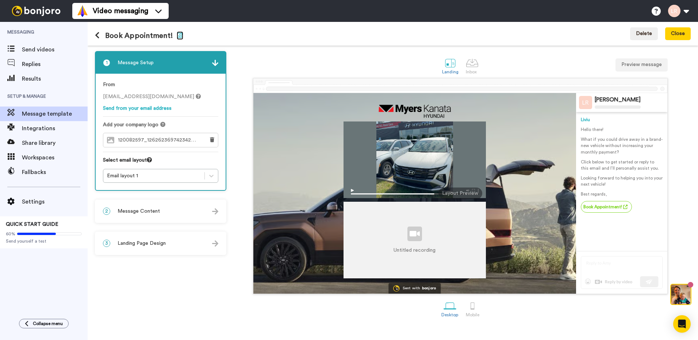
click at [177, 37] on icon "button" at bounding box center [180, 35] width 7 height 6
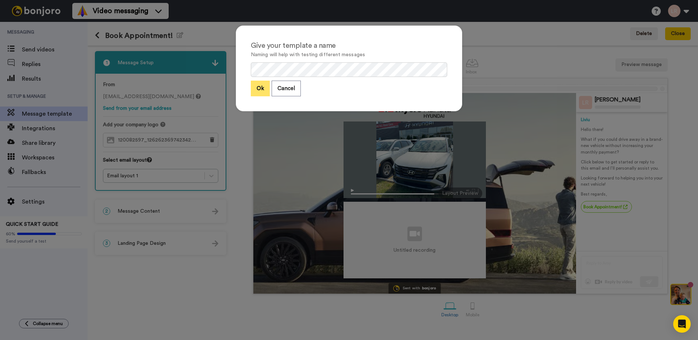
click at [256, 84] on button "Ok" at bounding box center [260, 89] width 19 height 16
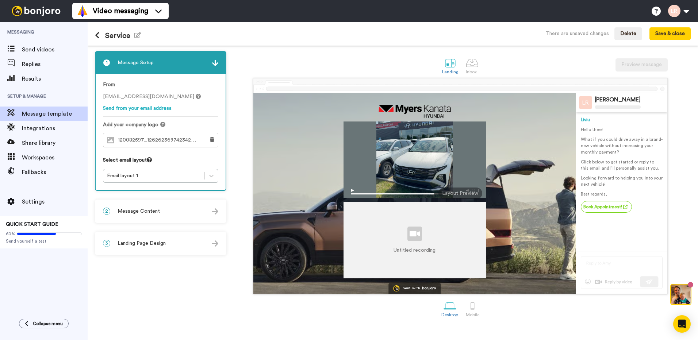
click at [485, 67] on div "Landing Inbox Preview message" at bounding box center [460, 65] width 461 height 25
click at [477, 67] on div at bounding box center [472, 63] width 13 height 13
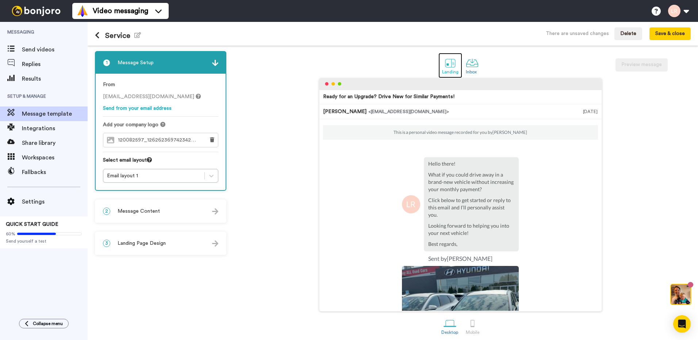
click at [456, 61] on link "Landing" at bounding box center [451, 65] width 24 height 25
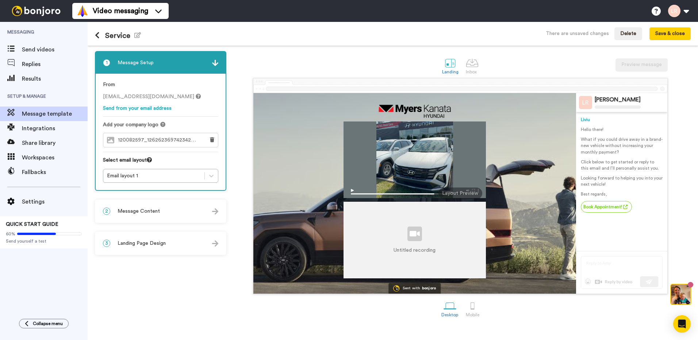
click at [479, 232] on div "Untitled recording" at bounding box center [415, 240] width 142 height 77
click at [159, 205] on div "2 Message Content" at bounding box center [161, 212] width 130 height 22
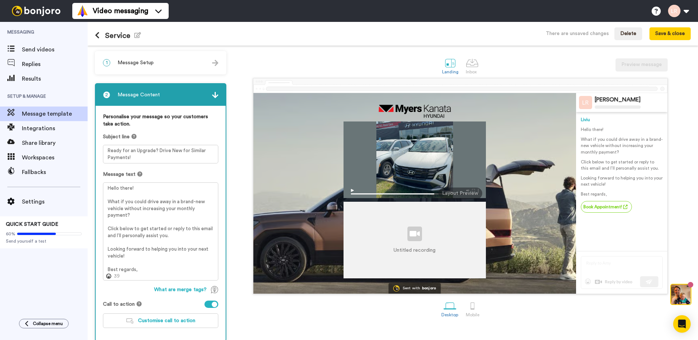
scroll to position [39, 0]
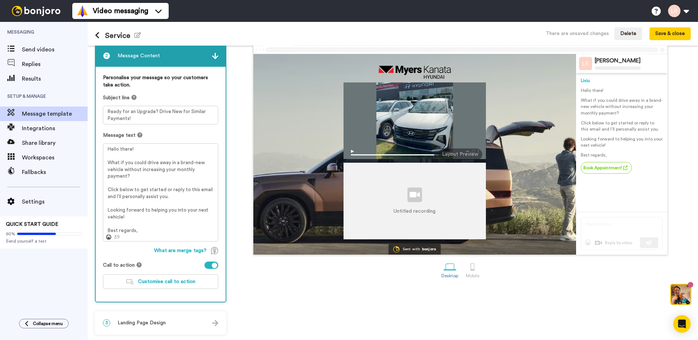
click at [162, 327] on span "Landing Page Design" at bounding box center [142, 323] width 48 height 7
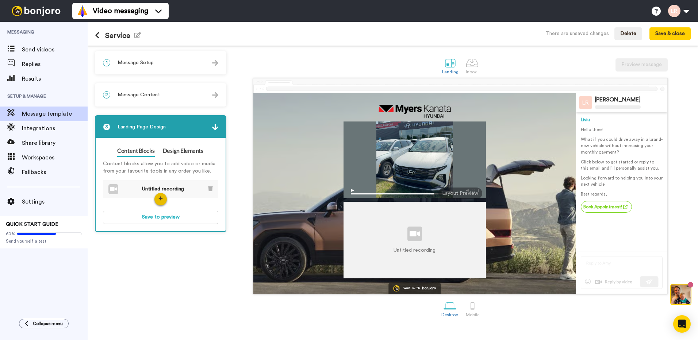
scroll to position [0, 0]
click at [215, 193] on li "Untitled recording" at bounding box center [160, 189] width 115 height 18
click at [211, 188] on icon at bounding box center [210, 188] width 5 height 5
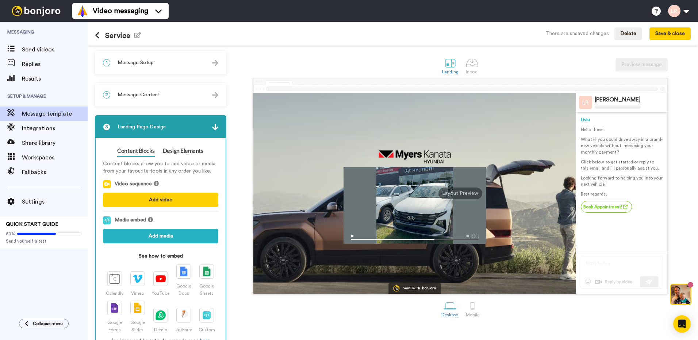
click at [417, 211] on div at bounding box center [415, 205] width 142 height 77
click at [473, 310] on div at bounding box center [472, 306] width 13 height 13
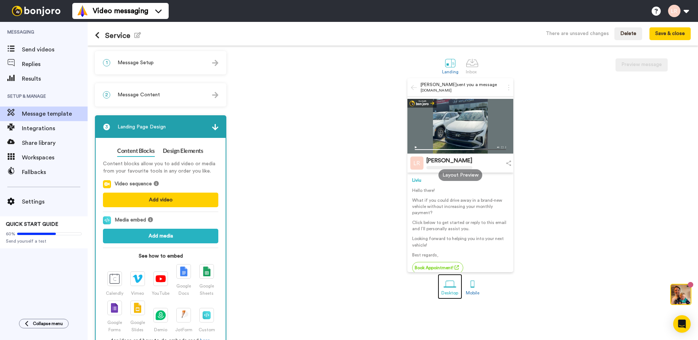
click at [453, 293] on div "Desktop" at bounding box center [450, 293] width 17 height 5
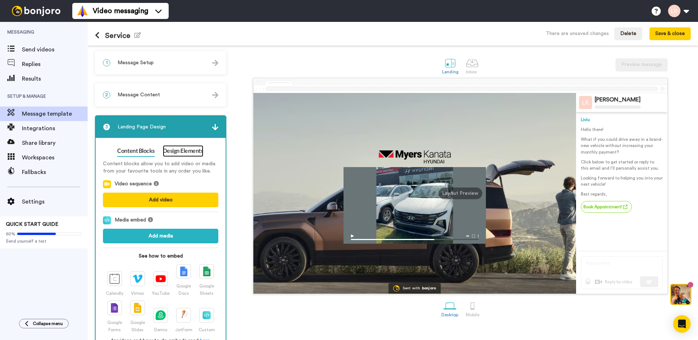
click at [191, 150] on link "Design Elements" at bounding box center [183, 151] width 41 height 12
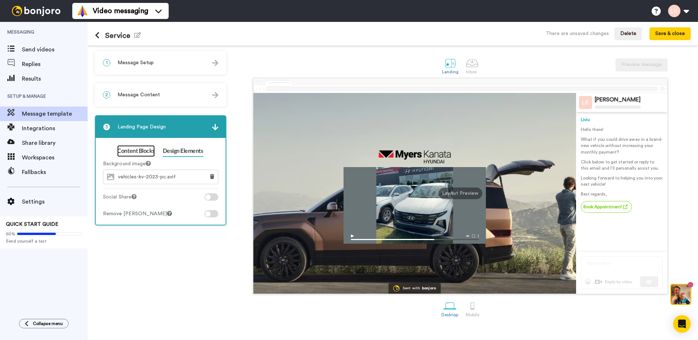
click at [133, 150] on link "Content Blocks" at bounding box center [135, 151] width 37 height 12
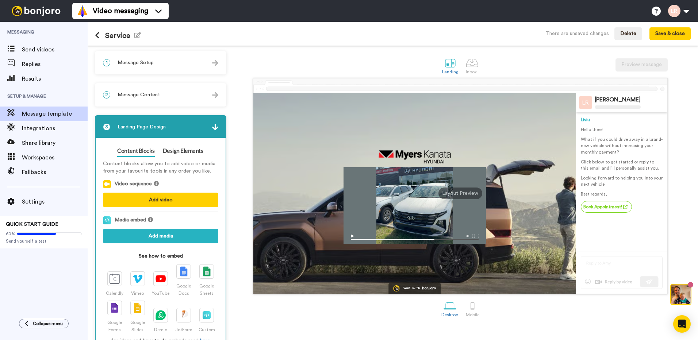
click at [158, 186] on div at bounding box center [156, 184] width 5 height 8
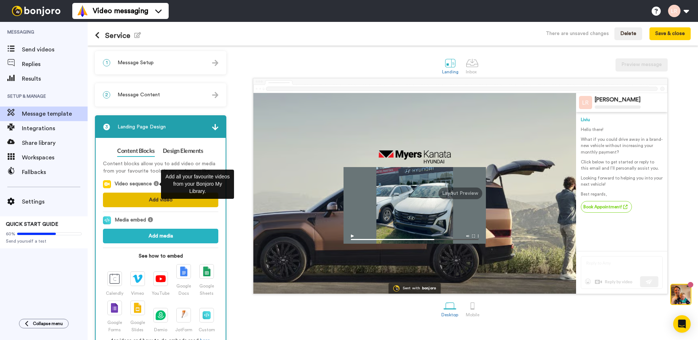
click at [158, 197] on button "Add video" at bounding box center [160, 200] width 115 height 15
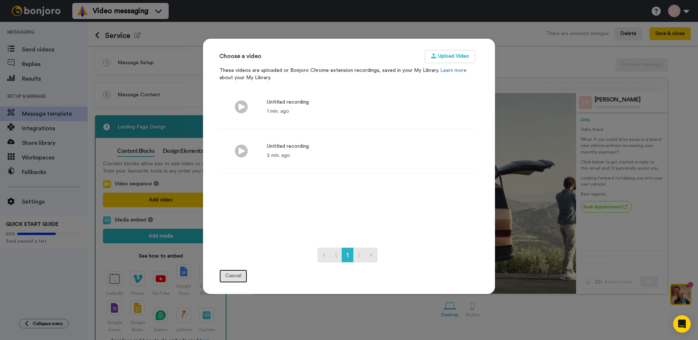
click at [228, 281] on button "Cancel" at bounding box center [234, 276] width 28 height 13
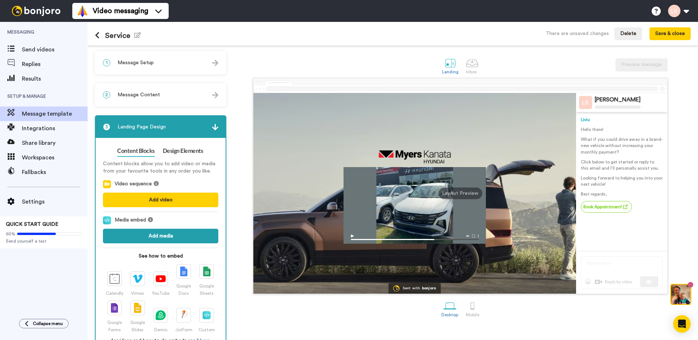
click at [151, 236] on button "Add media" at bounding box center [160, 236] width 115 height 15
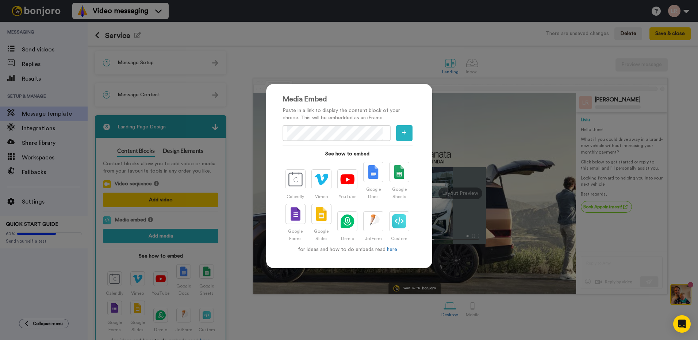
click at [348, 62] on div "Media Embed Paste in a link to display the content block of your choice. This w…" at bounding box center [349, 170] width 698 height 340
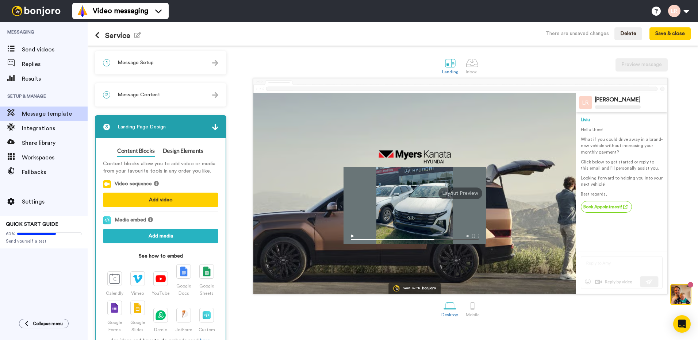
click at [137, 85] on div "2 Message Content" at bounding box center [161, 95] width 130 height 22
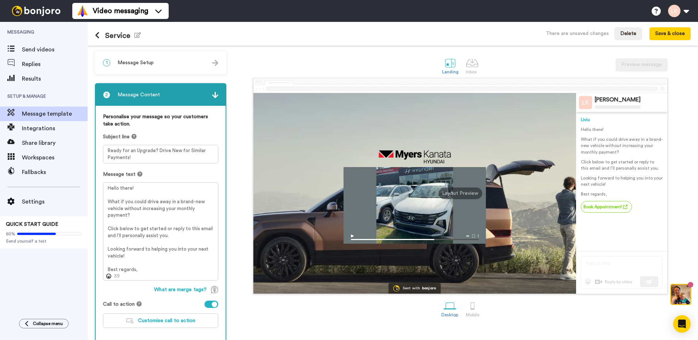
click at [160, 71] on div "1 Message Setup" at bounding box center [161, 63] width 130 height 22
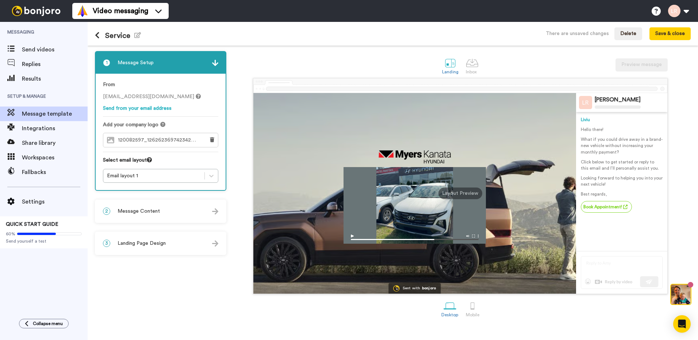
click at [100, 31] on div "Service Edit name" at bounding box center [118, 33] width 46 height 19
click at [99, 38] on icon at bounding box center [97, 35] width 5 height 7
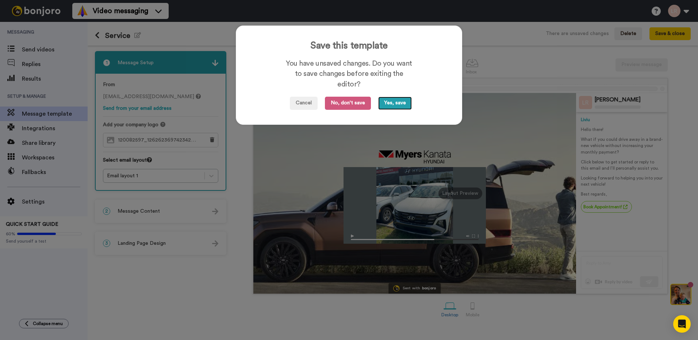
click at [388, 103] on button "Yes, save" at bounding box center [395, 103] width 34 height 13
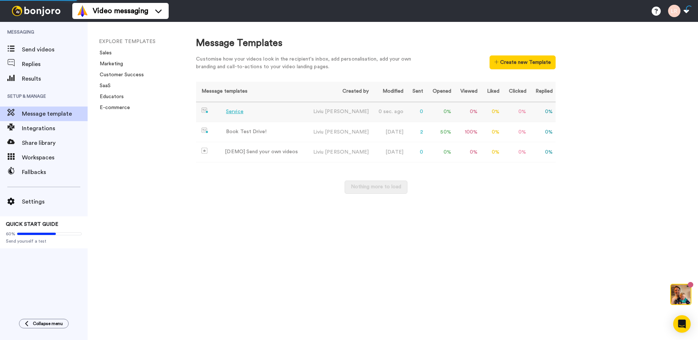
click at [324, 114] on td "Liviu Radu" at bounding box center [338, 112] width 66 height 20
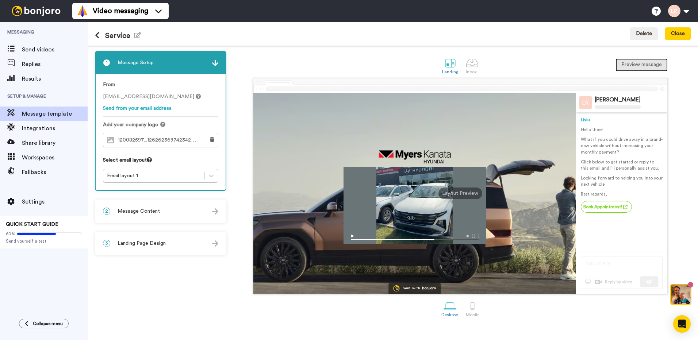
click at [655, 67] on button "Preview message" at bounding box center [642, 64] width 52 height 13
click at [62, 122] on div "Integrations" at bounding box center [44, 128] width 88 height 15
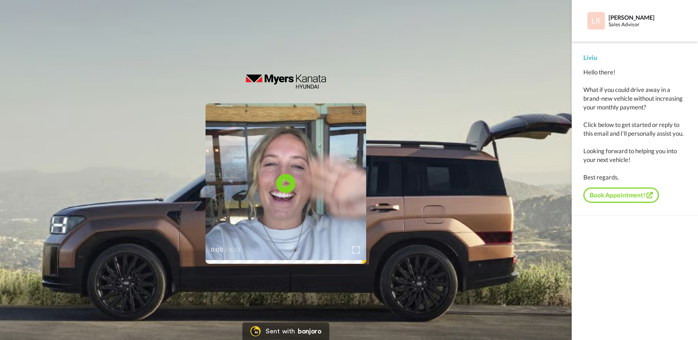
click at [286, 183] on icon "Play/Pause" at bounding box center [286, 184] width 19 height 35
click at [289, 185] on icon "Play/Pause" at bounding box center [286, 184] width 19 height 35
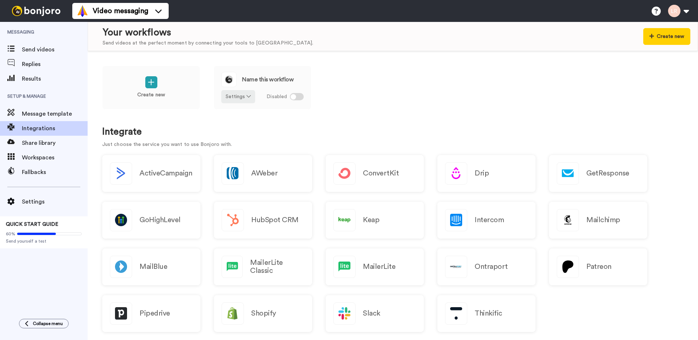
click at [50, 52] on span "Send videos" at bounding box center [55, 49] width 66 height 9
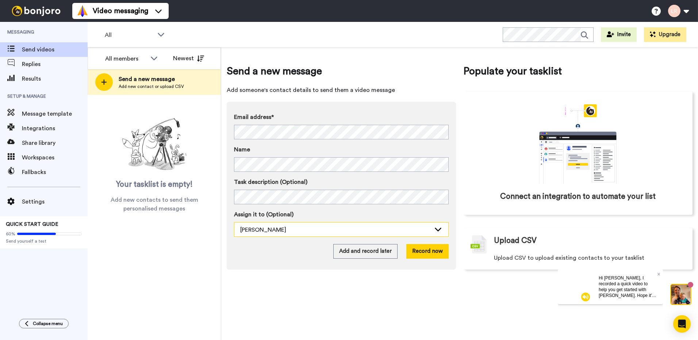
click at [276, 223] on div "Liviu Radu" at bounding box center [342, 230] width 214 height 15
click at [277, 228] on div "Liviu Radu" at bounding box center [335, 230] width 191 height 9
click at [56, 65] on span "Replies" at bounding box center [55, 64] width 66 height 9
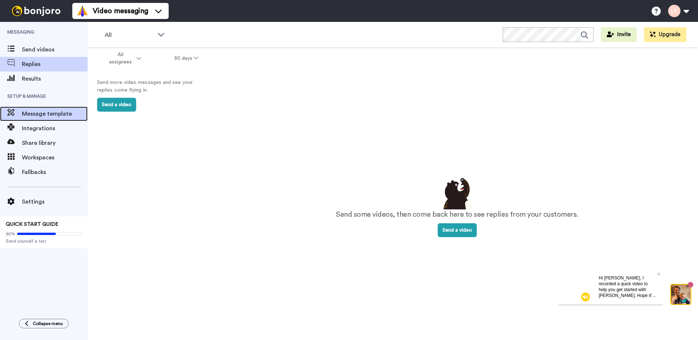
click at [66, 117] on span "Message template" at bounding box center [55, 114] width 66 height 9
